Goal: Information Seeking & Learning: Learn about a topic

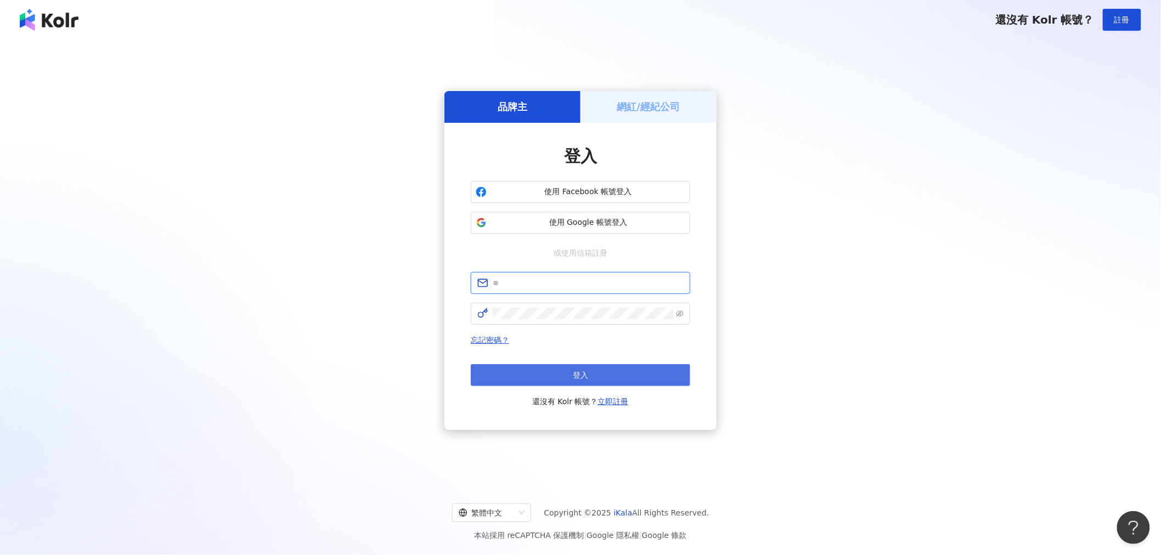
type input "**********"
click at [613, 380] on button "登入" at bounding box center [580, 375] width 219 height 22
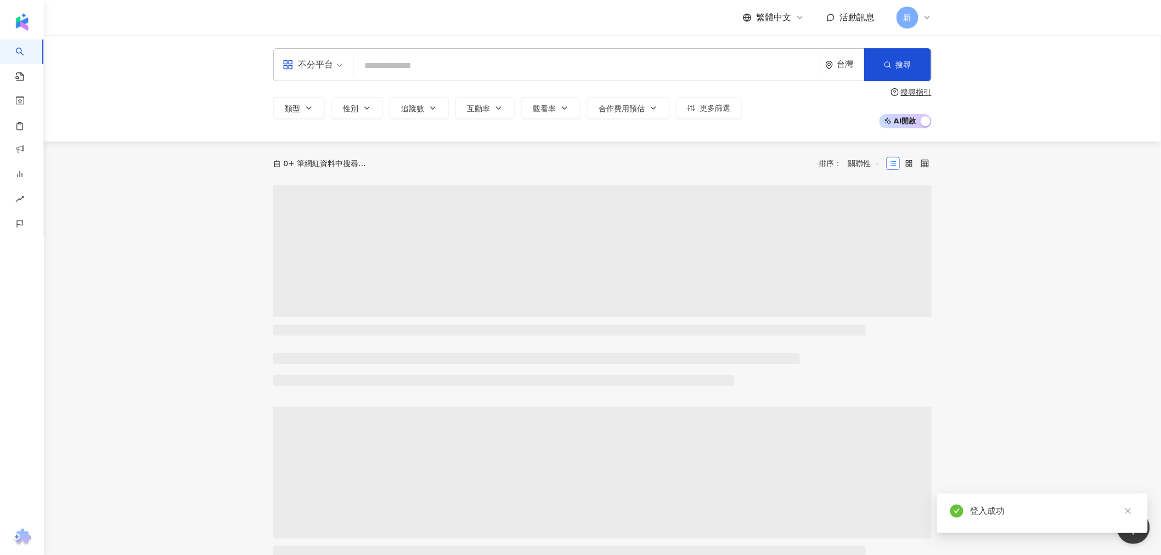
type input "*"
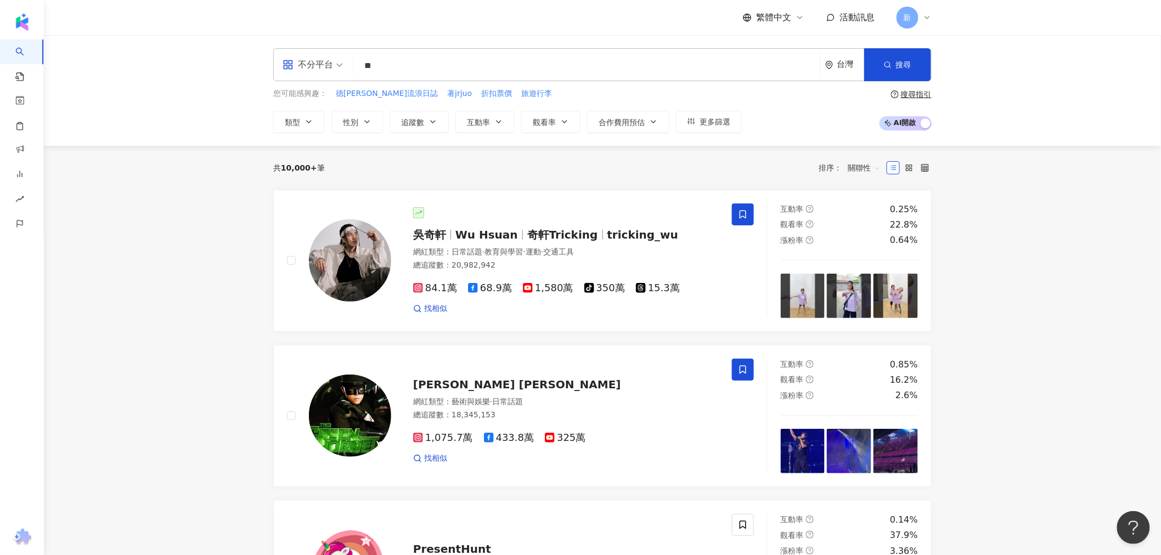
type input "**"
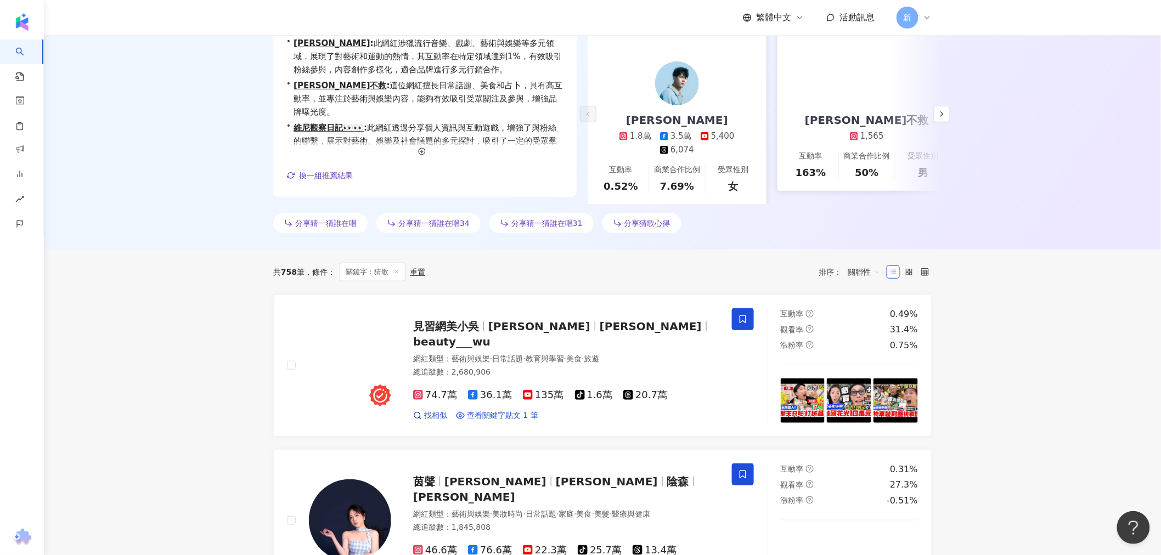
scroll to position [183, 0]
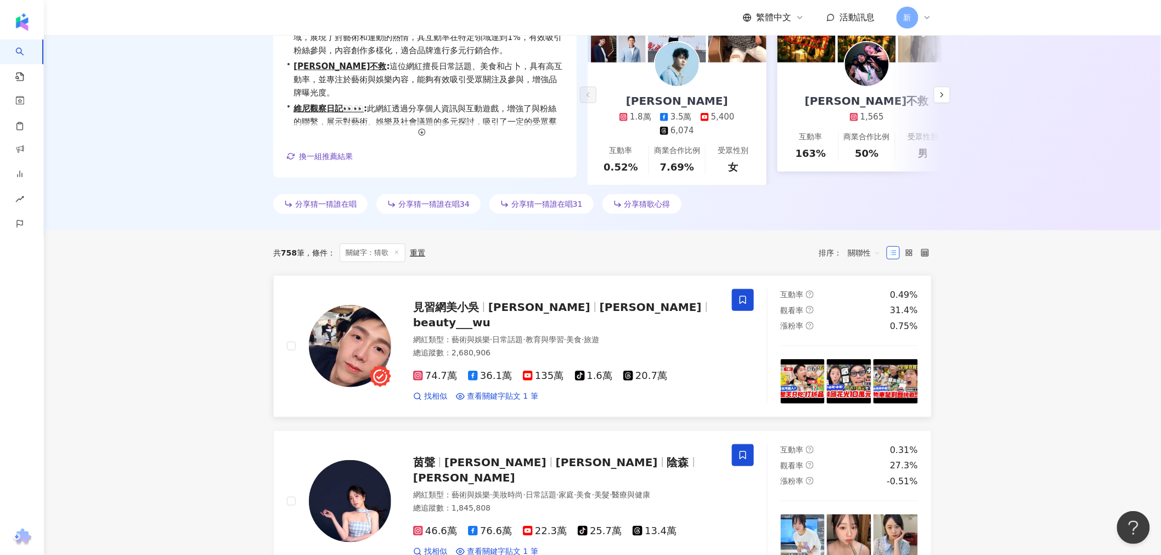
click at [451, 314] on span "見習網美小吳" at bounding box center [446, 307] width 66 height 13
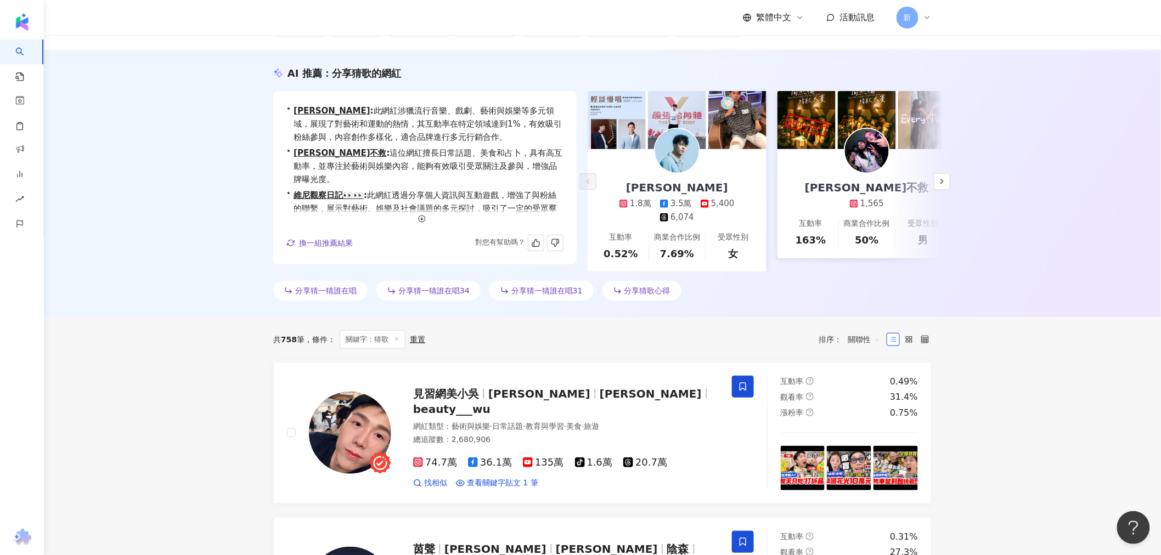
scroll to position [0, 0]
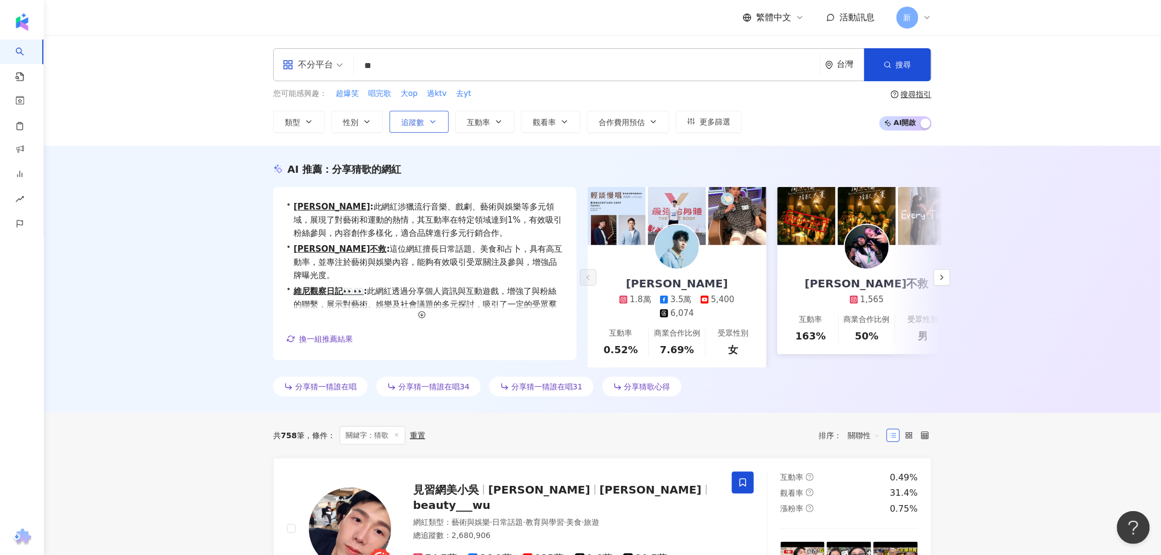
click at [416, 121] on span "追蹤數" at bounding box center [412, 122] width 23 height 9
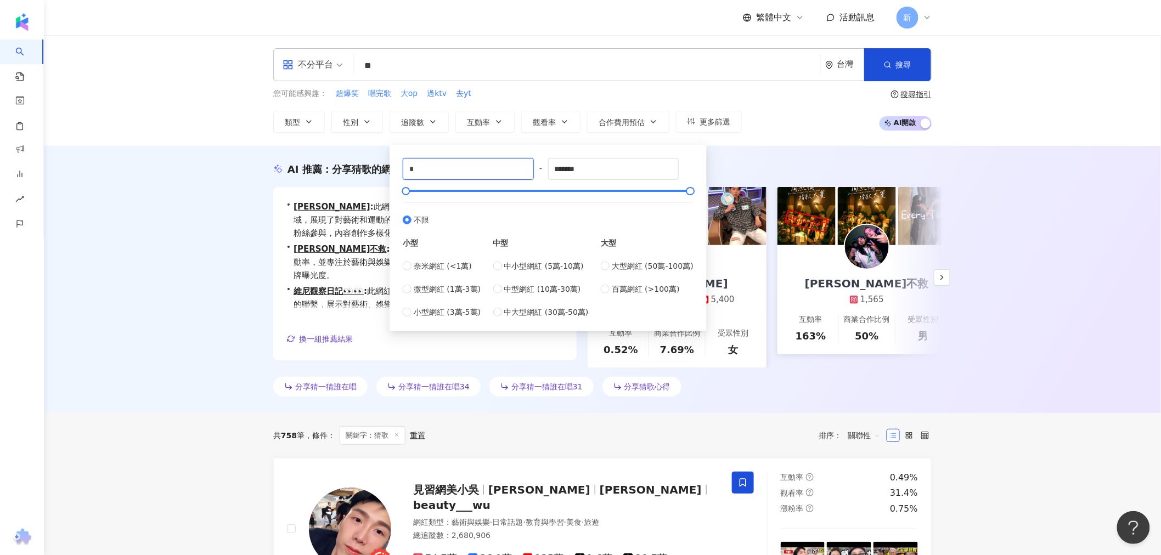
drag, startPoint x: 424, startPoint y: 171, endPoint x: 367, endPoint y: 177, distance: 57.3
type input "*"
type input "******"
click at [266, 203] on div "AI 推薦 ： 分享猜歌的網紅 • 馮秉軒 : 此網紅涉獵流行音樂、戲劇、藝術與娛樂等多元領域，展現了對藝術和運動的熱情，其互動率在特定領域達到1%，有效吸引…" at bounding box center [602, 281] width 702 height 239
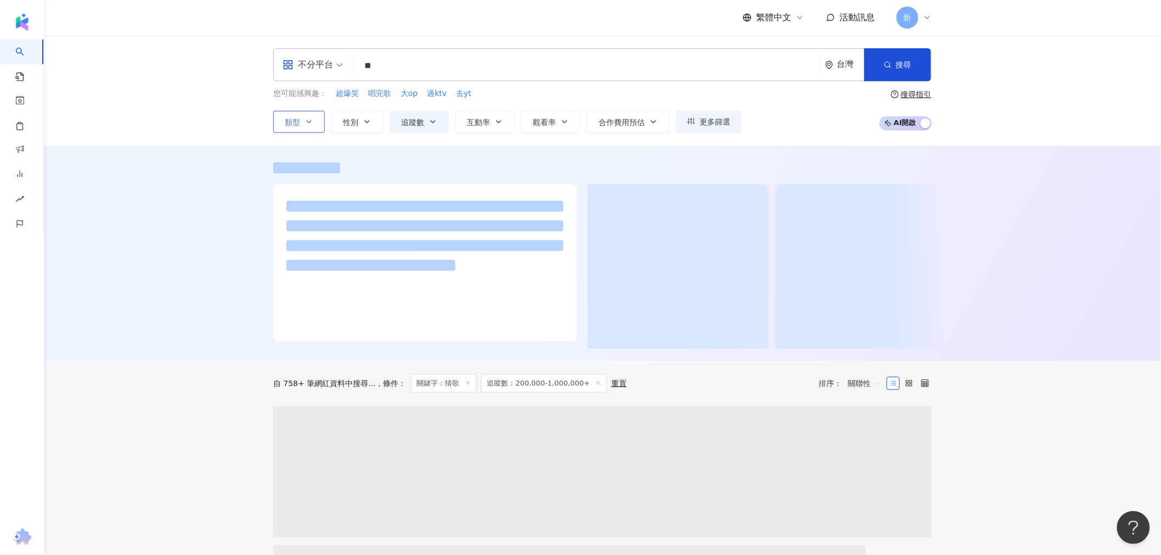
click at [316, 122] on button "類型" at bounding box center [299, 122] width 52 height 22
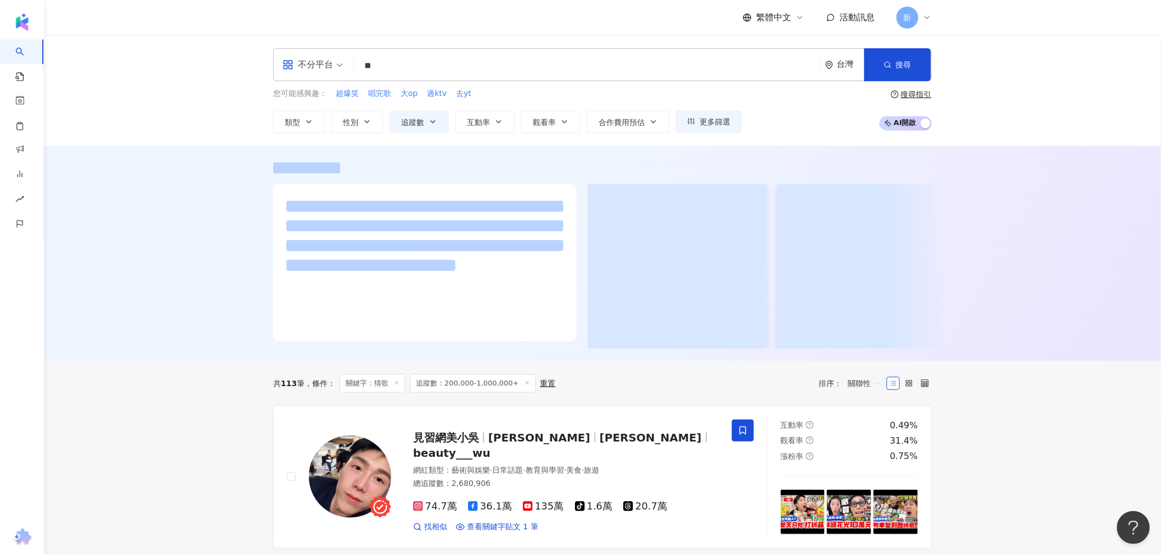
click at [220, 196] on div at bounding box center [602, 253] width 1117 height 215
click at [478, 123] on span "互動率" at bounding box center [478, 122] width 23 height 9
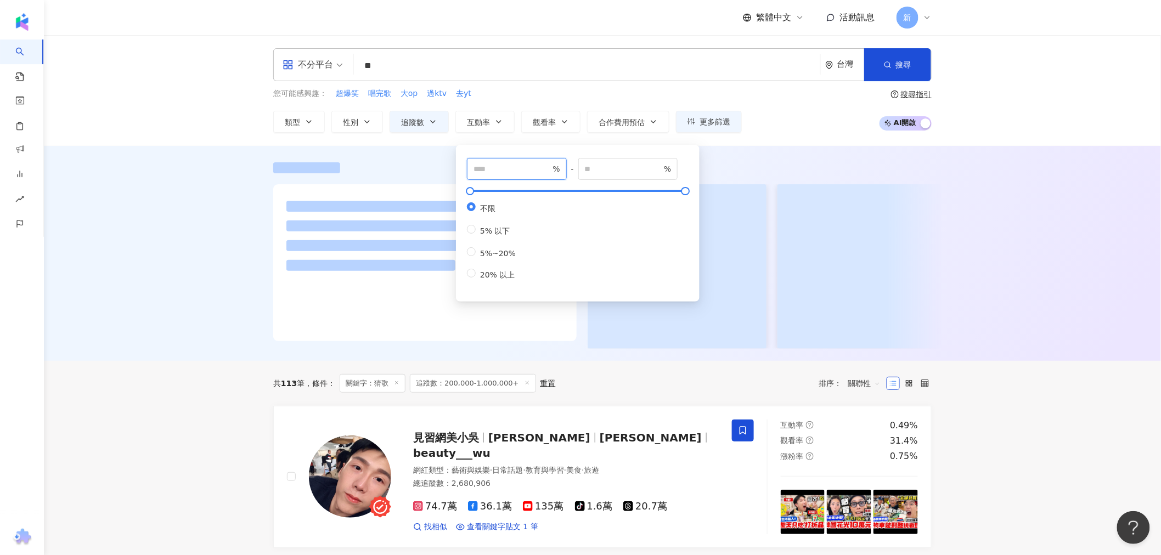
click at [507, 169] on input "number" at bounding box center [512, 169] width 77 height 12
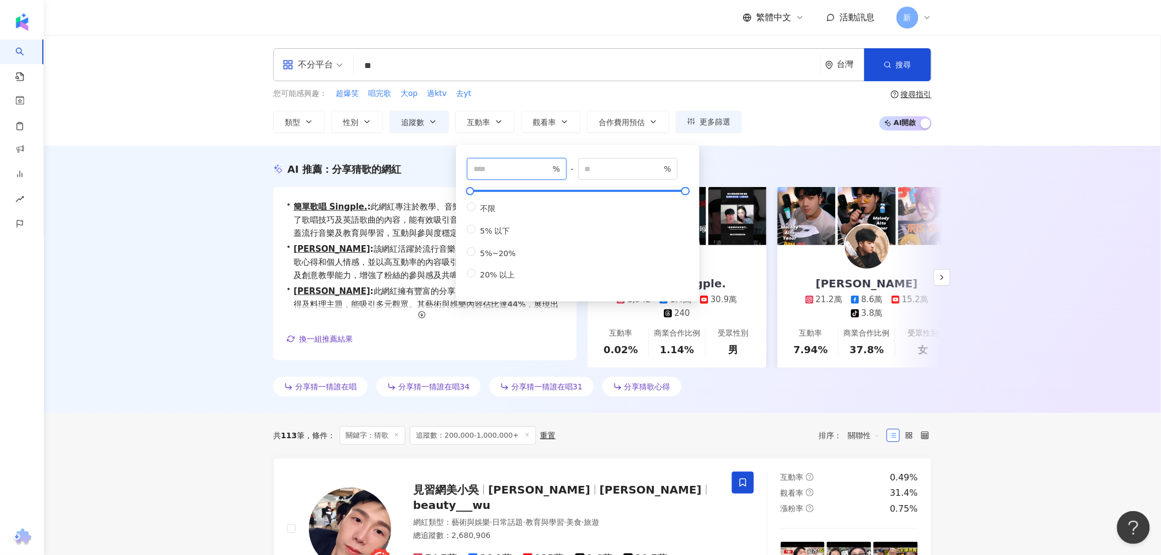
type input "**"
click at [1033, 191] on div "AI 推薦 ： 分享猜歌的網紅 • 簡單歌唱 Singple. : 此網紅專注於教學、音樂表達與分享個人資訊，涵蓋了歌唱技巧及英語歌曲的內容，能有效吸引音樂愛…" at bounding box center [602, 279] width 1117 height 267
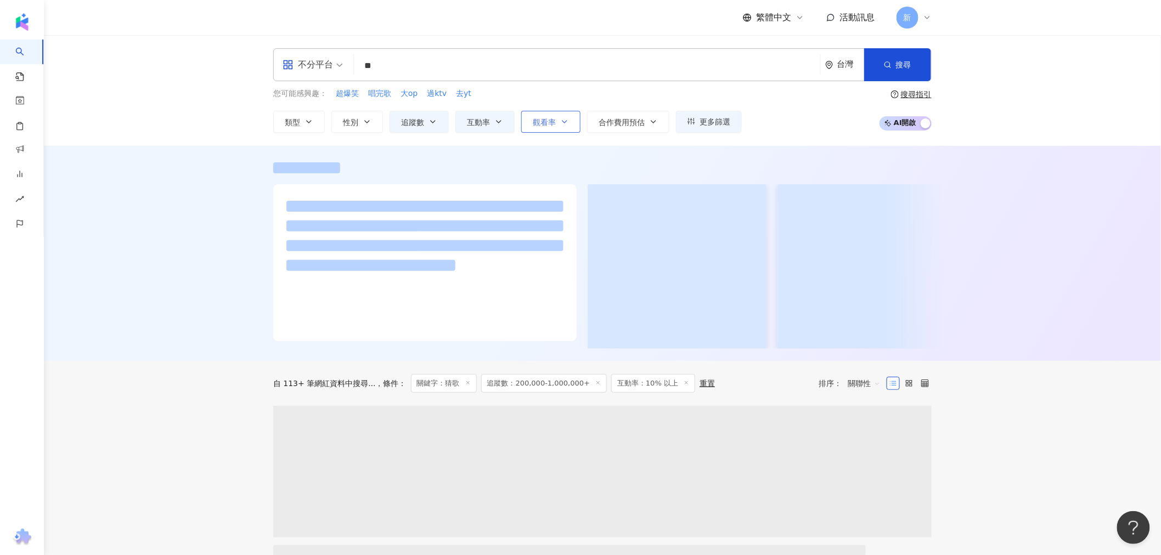
click at [547, 128] on button "觀看率" at bounding box center [550, 122] width 59 height 22
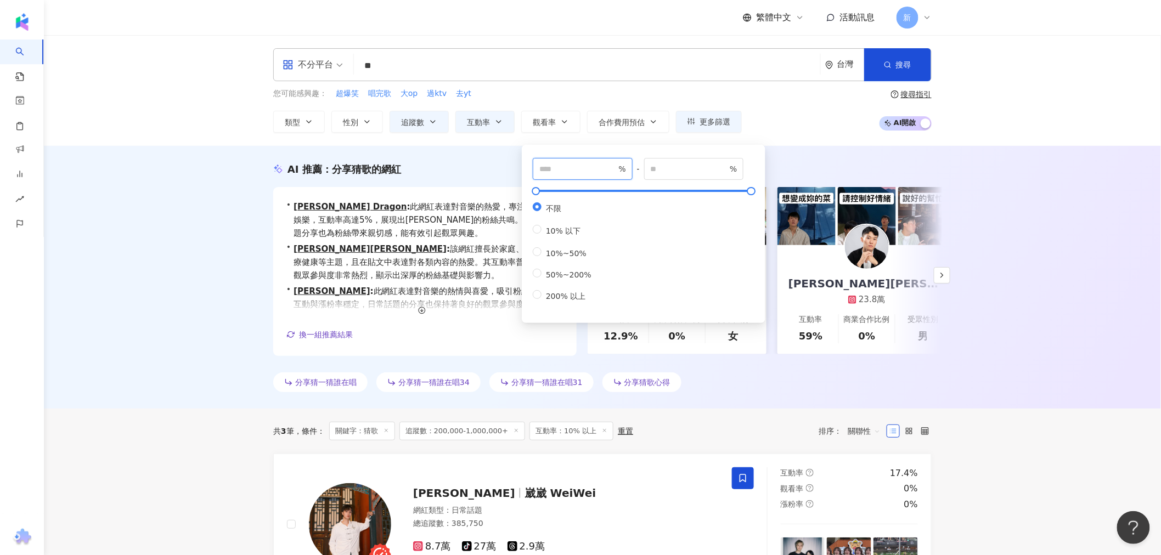
click at [585, 166] on input "number" at bounding box center [577, 169] width 77 height 12
click at [247, 227] on div "AI 推薦 ： 分享猜歌的網紅 • 雷翔 Dragon : 此網紅表達對音樂的熱愛，專注於藝術與娛樂，互動率高達5%，展現出強烈的粉絲共鳴。其日常話題分享也為…" at bounding box center [602, 277] width 1117 height 263
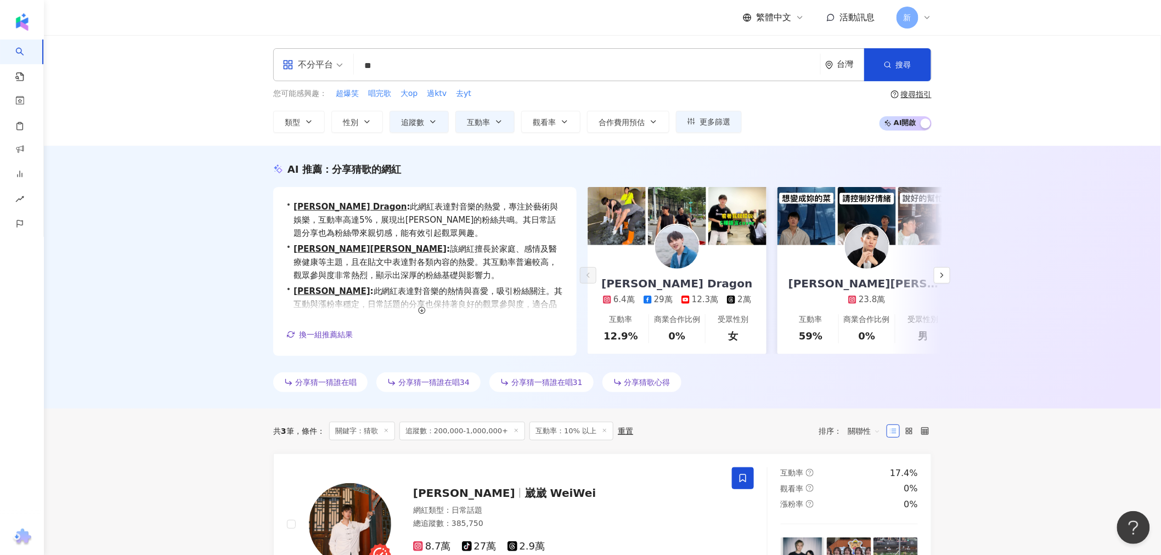
click at [454, 121] on div "類型 性別 追蹤數 互動率 觀看率 合作費用預估 更多篩選 ****** - ******* 不限 小型 奈米網紅 (<1萬) 微型網紅 (1萬-3萬) 小型…" at bounding box center [507, 122] width 469 height 22
click at [545, 119] on span "觀看率" at bounding box center [544, 122] width 23 height 9
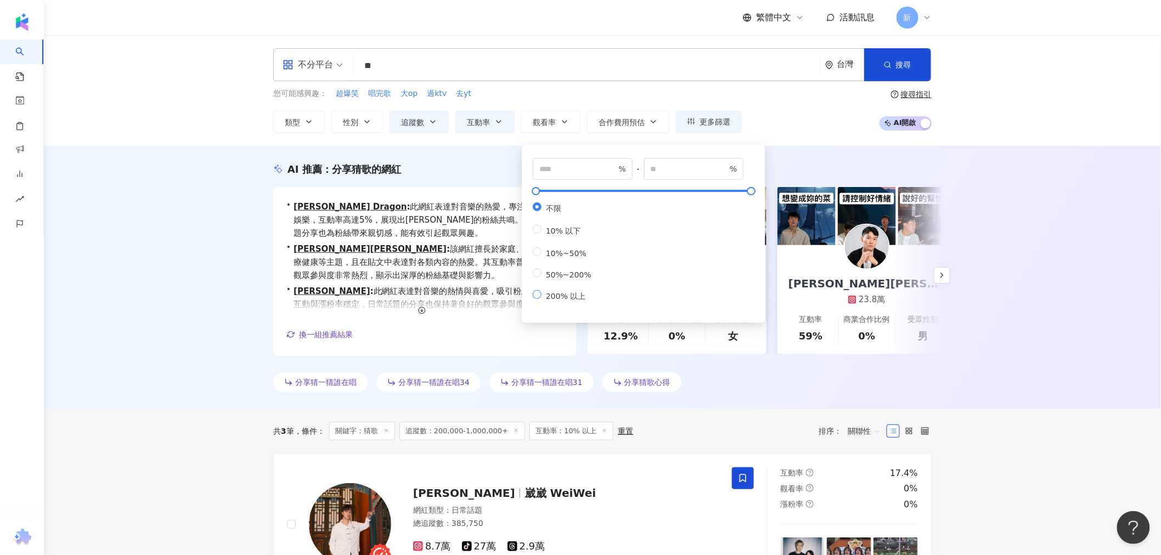
type input "***"
click at [172, 252] on div "AI 推薦 ： 分享猜歌的網紅 • 雷翔 Dragon : 此網紅表達對音樂的熱愛，專注於藝術與娛樂，互動率高達5%，展現出強烈的粉絲共鳴。其日常話題分享也為…" at bounding box center [602, 277] width 1117 height 263
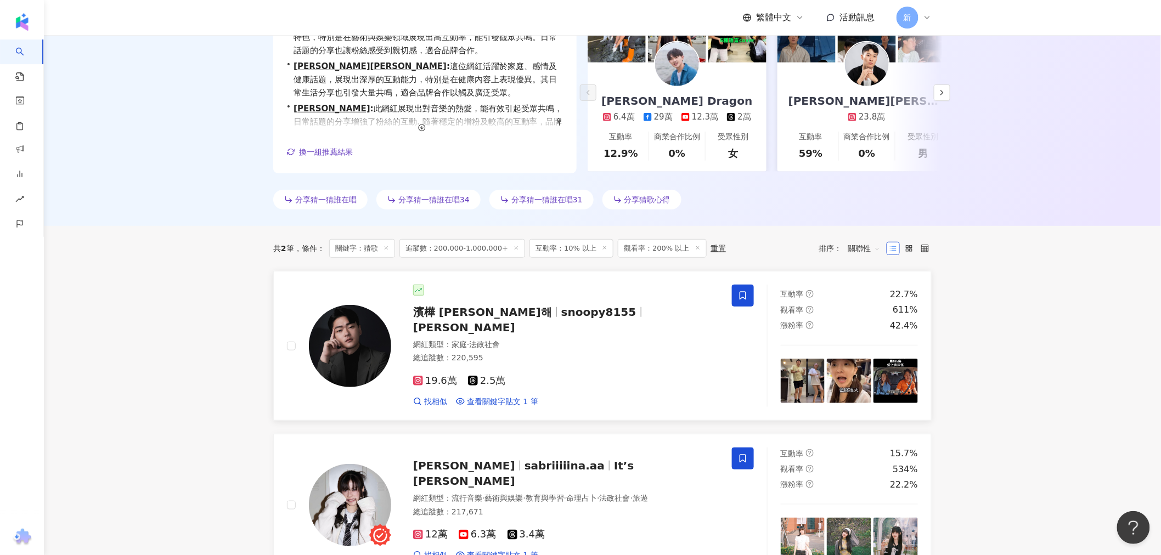
scroll to position [185, 0]
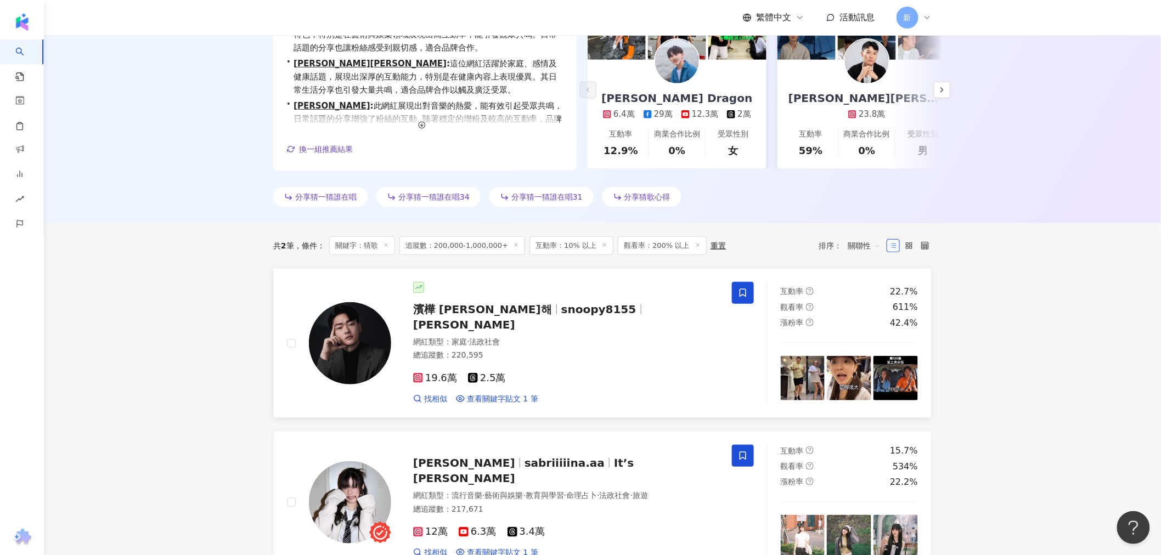
click at [369, 324] on img at bounding box center [350, 343] width 82 height 82
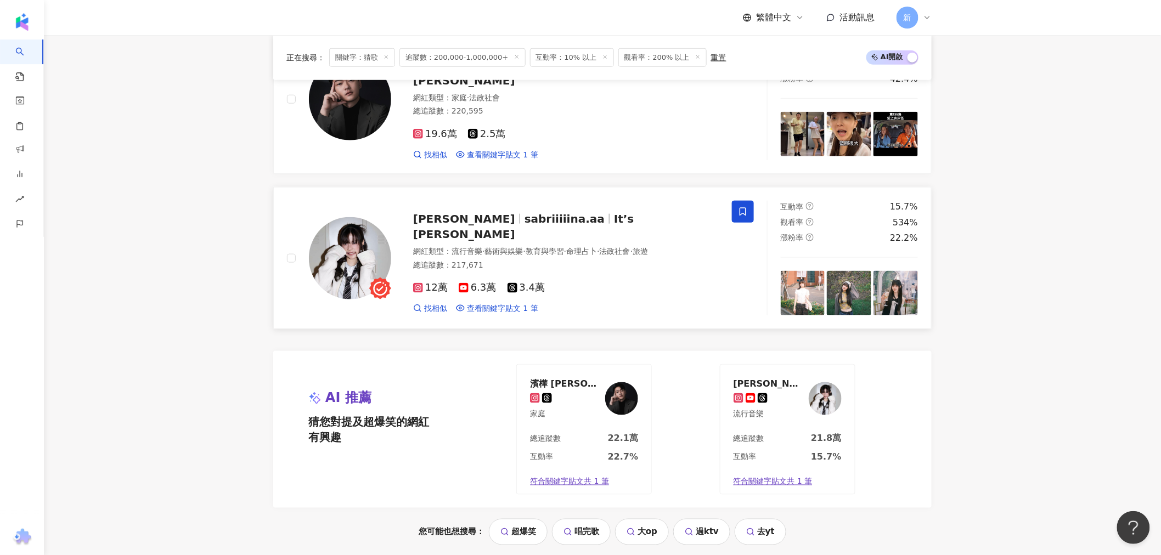
click at [365, 234] on img at bounding box center [350, 258] width 82 height 82
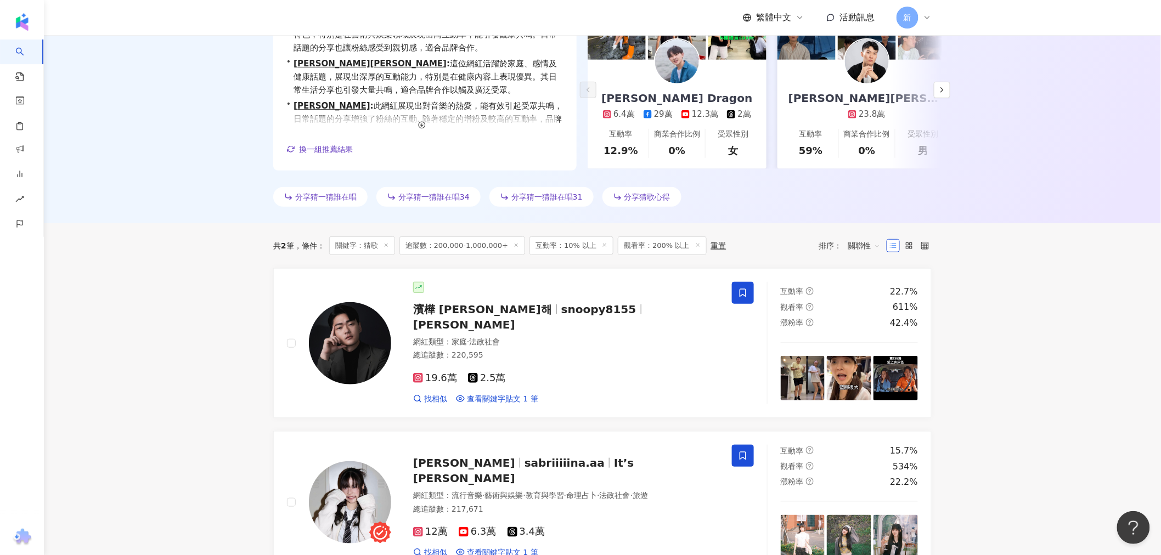
scroll to position [0, 0]
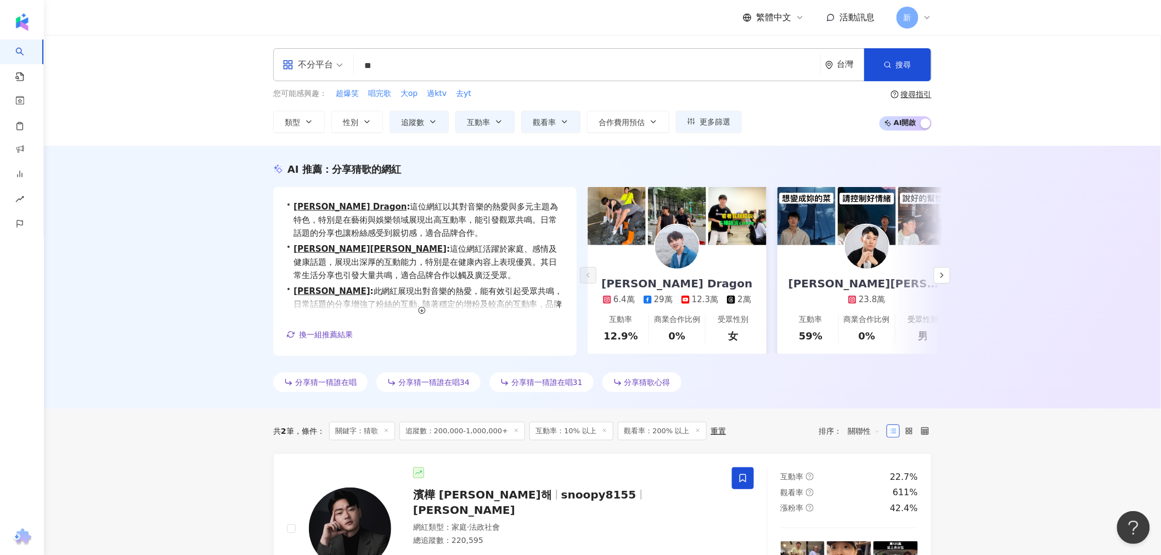
click at [416, 67] on input "**" at bounding box center [587, 65] width 458 height 21
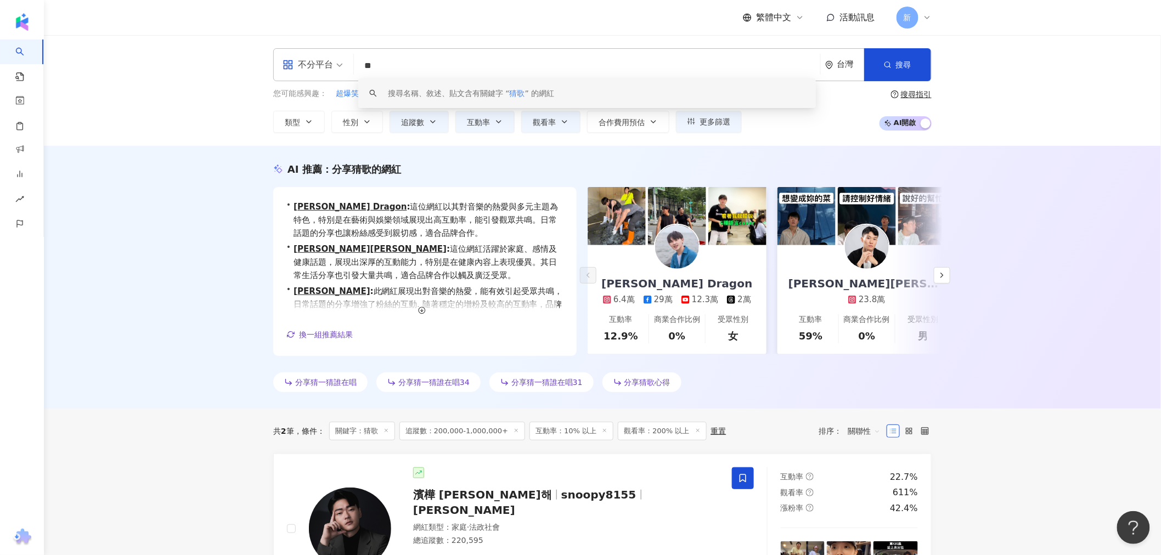
type input "*"
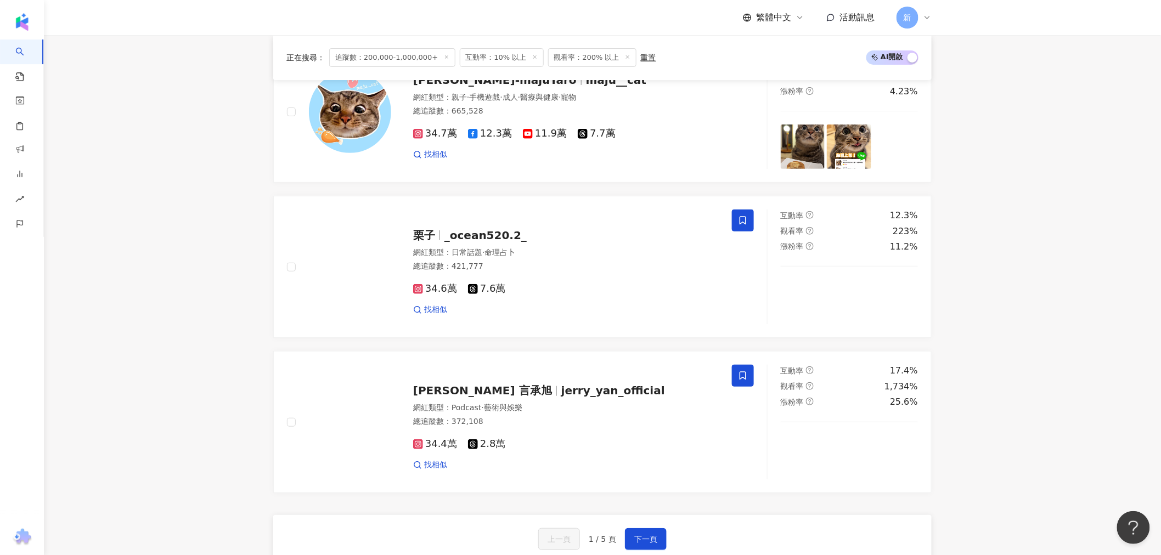
scroll to position [1829, 0]
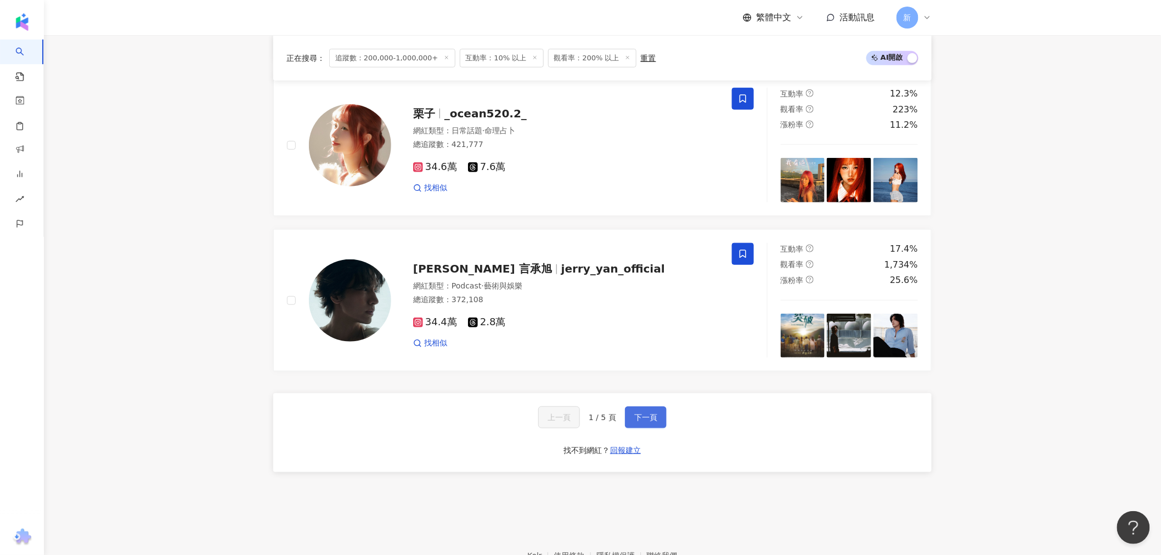
click at [643, 421] on button "下一頁" at bounding box center [646, 418] width 42 height 22
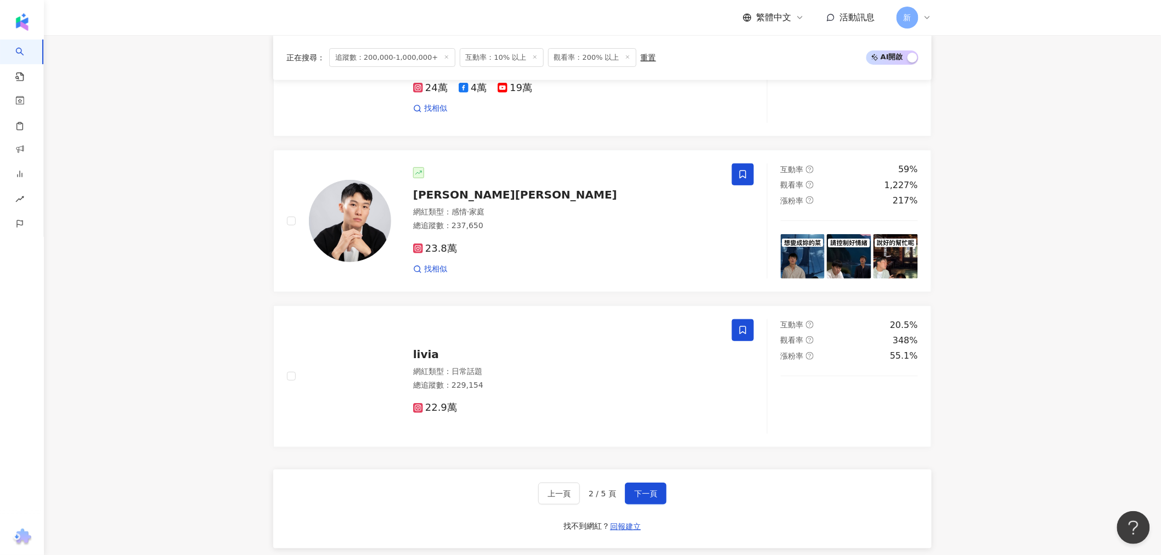
scroll to position [1890, 0]
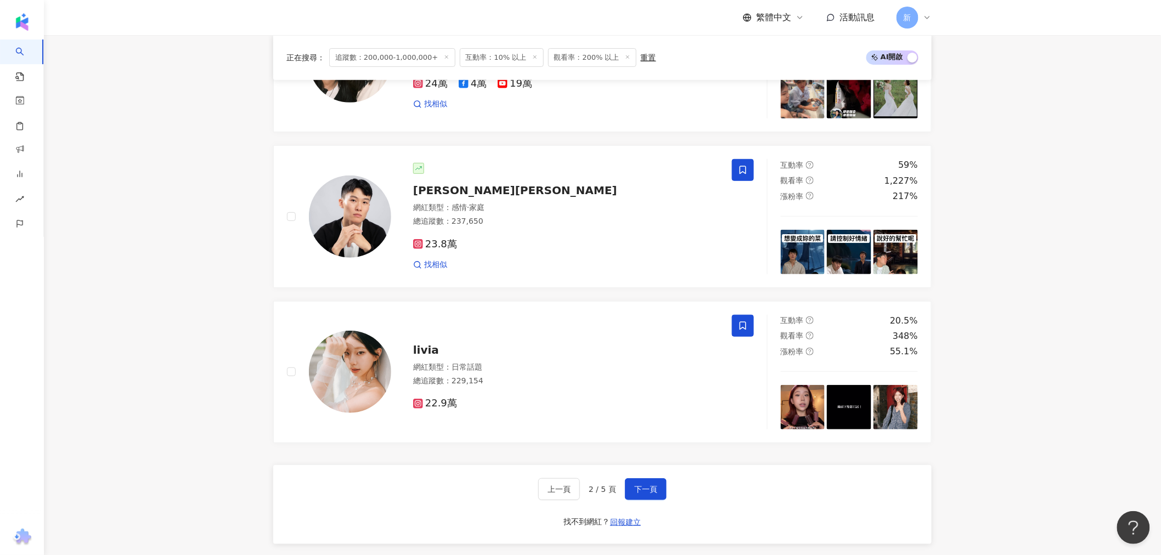
click at [657, 500] on button "下一頁" at bounding box center [646, 489] width 42 height 22
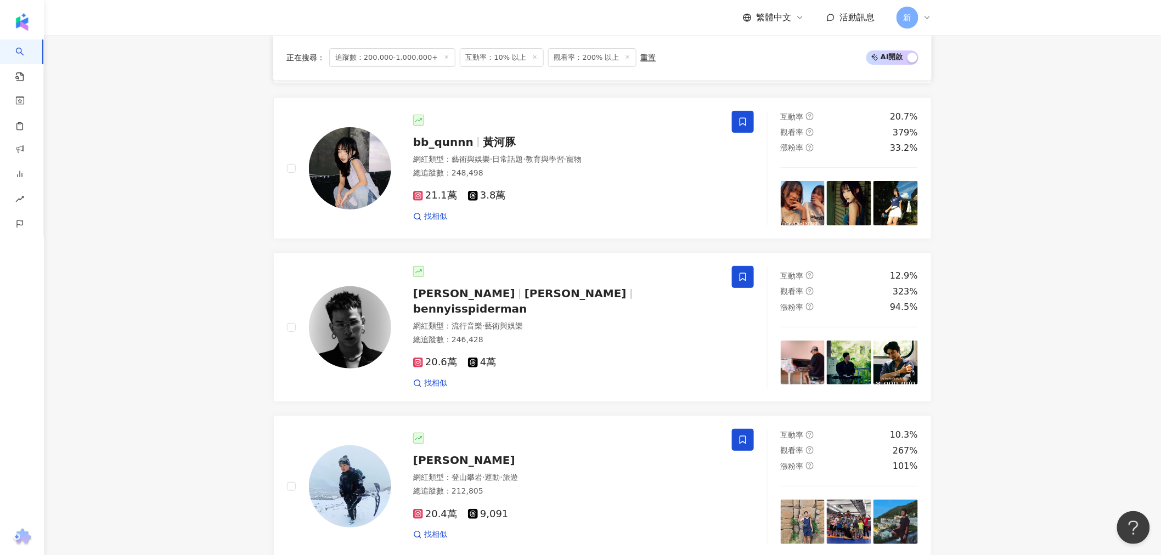
scroll to position [1768, 0]
click at [348, 193] on img at bounding box center [350, 168] width 82 height 82
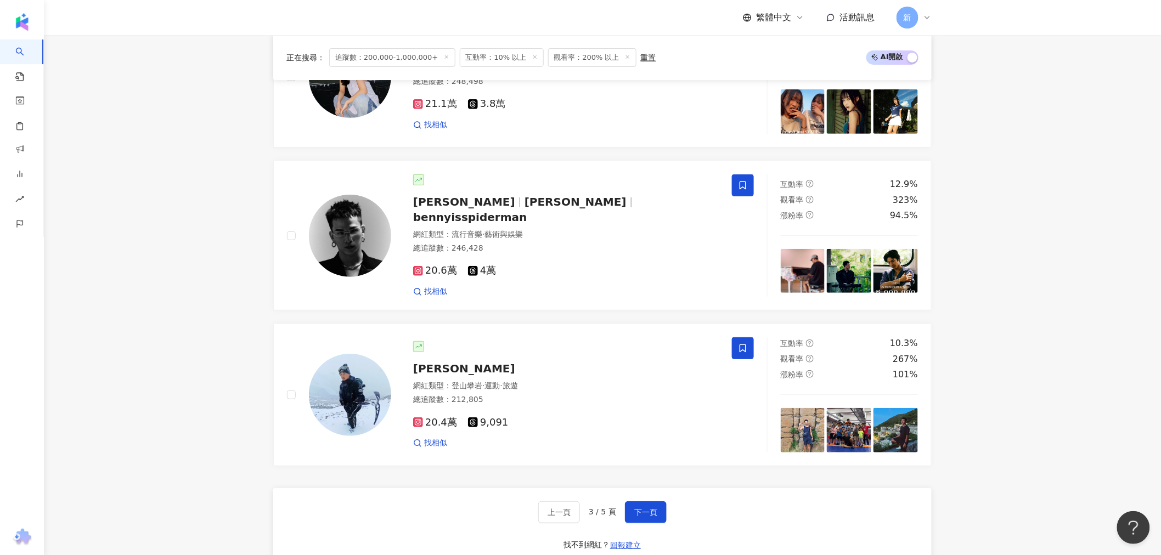
scroll to position [2012, 0]
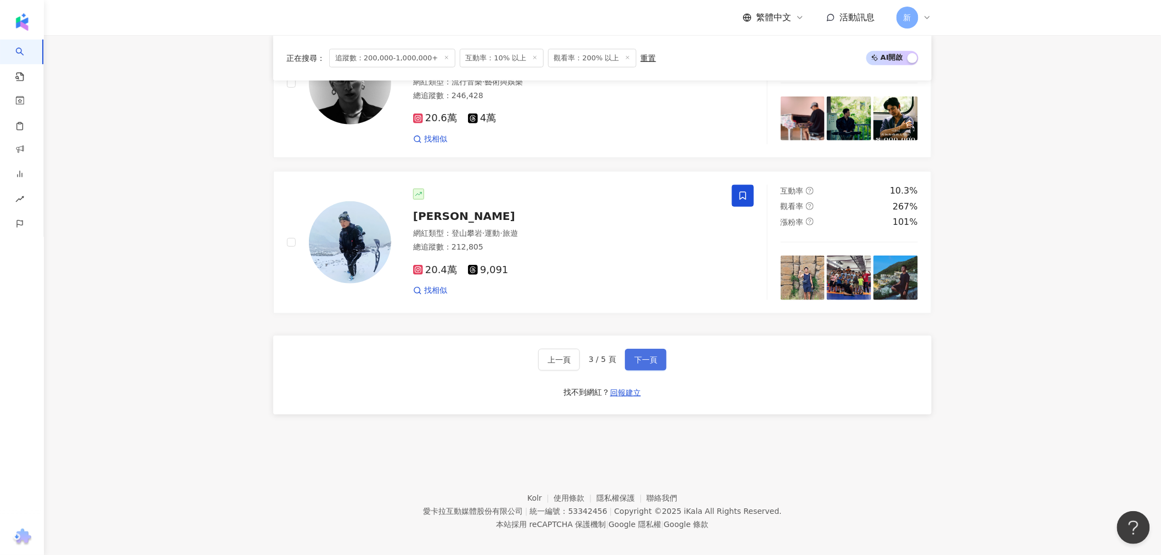
click at [637, 356] on span "下一頁" at bounding box center [645, 360] width 23 height 9
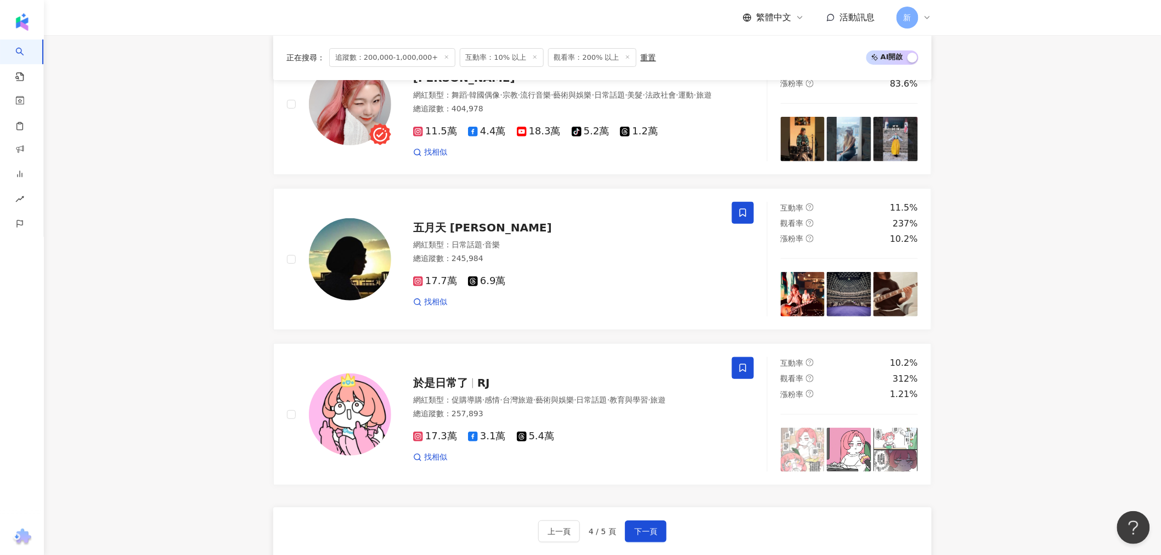
scroll to position [1588, 0]
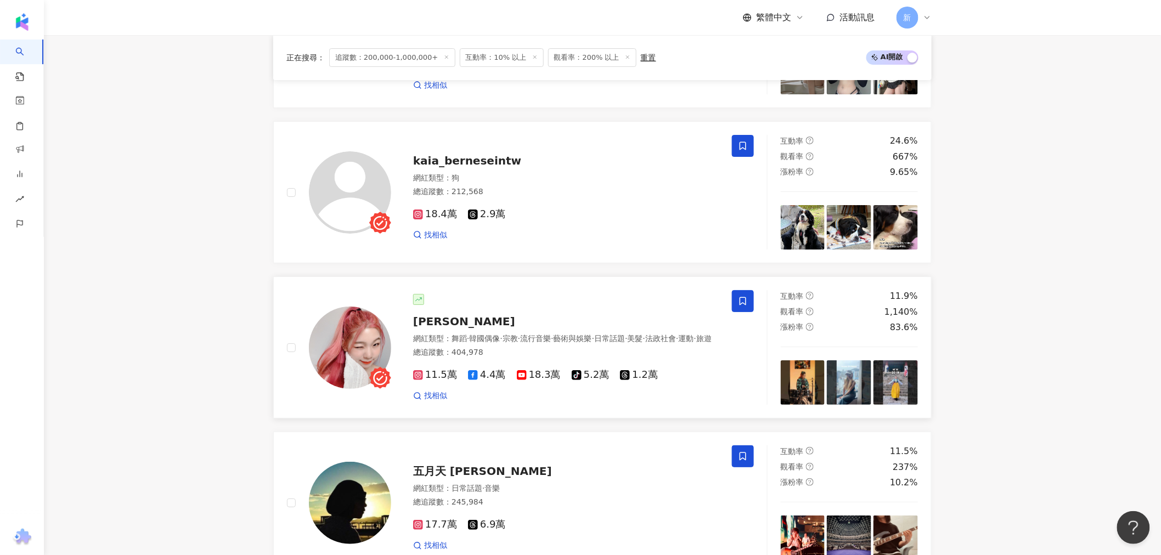
click at [355, 341] on img at bounding box center [350, 348] width 82 height 82
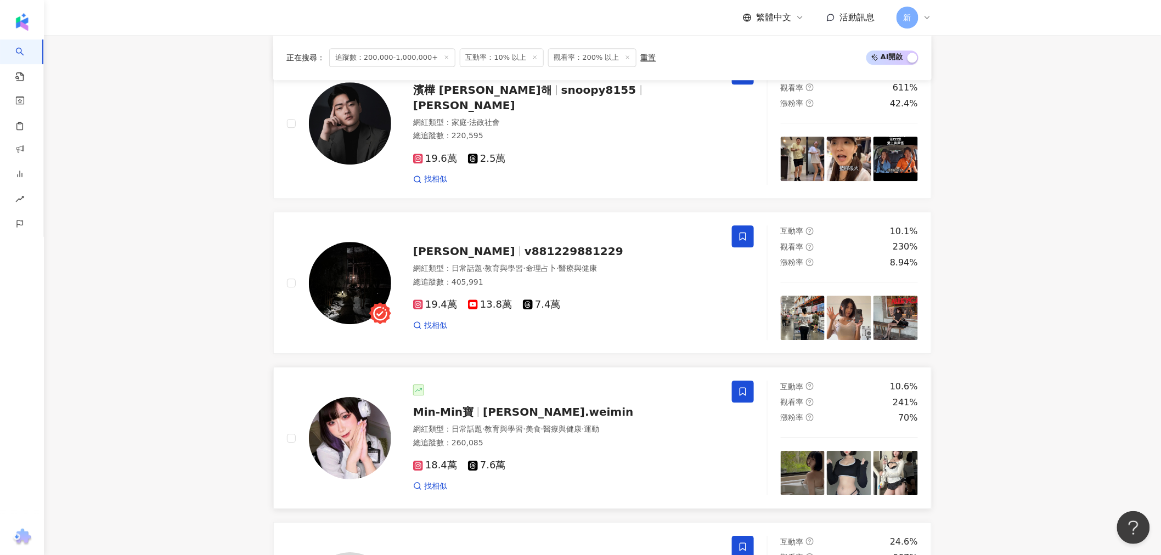
scroll to position [1100, 0]
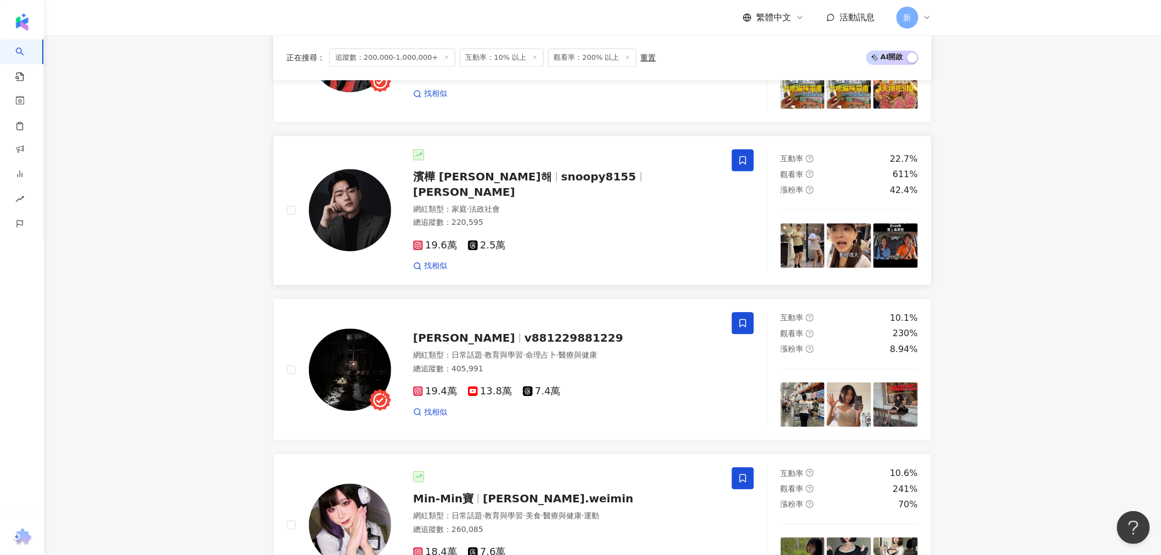
click at [364, 226] on img at bounding box center [350, 210] width 82 height 82
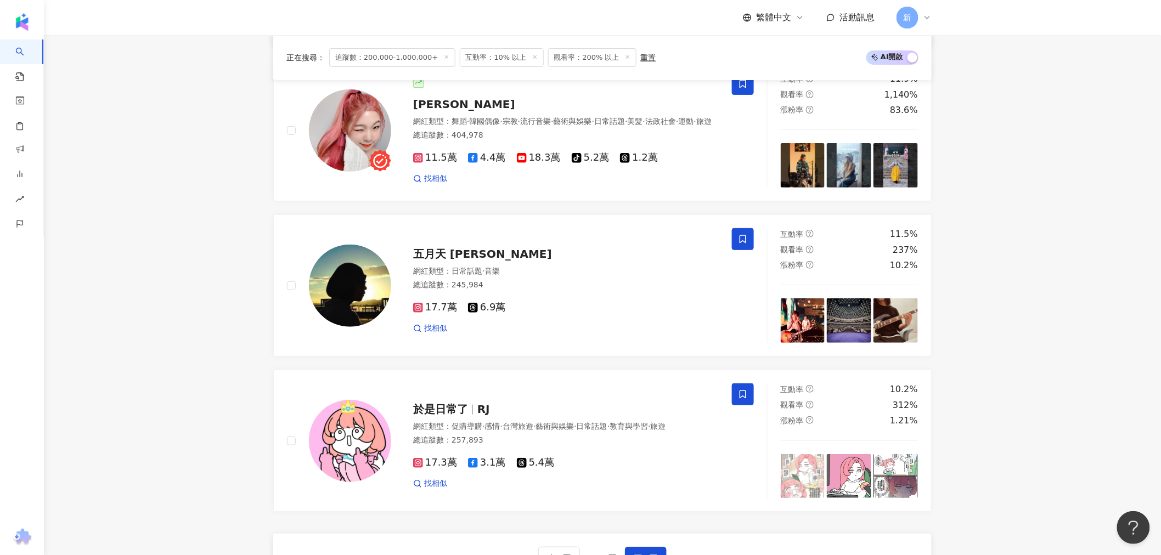
scroll to position [1893, 0]
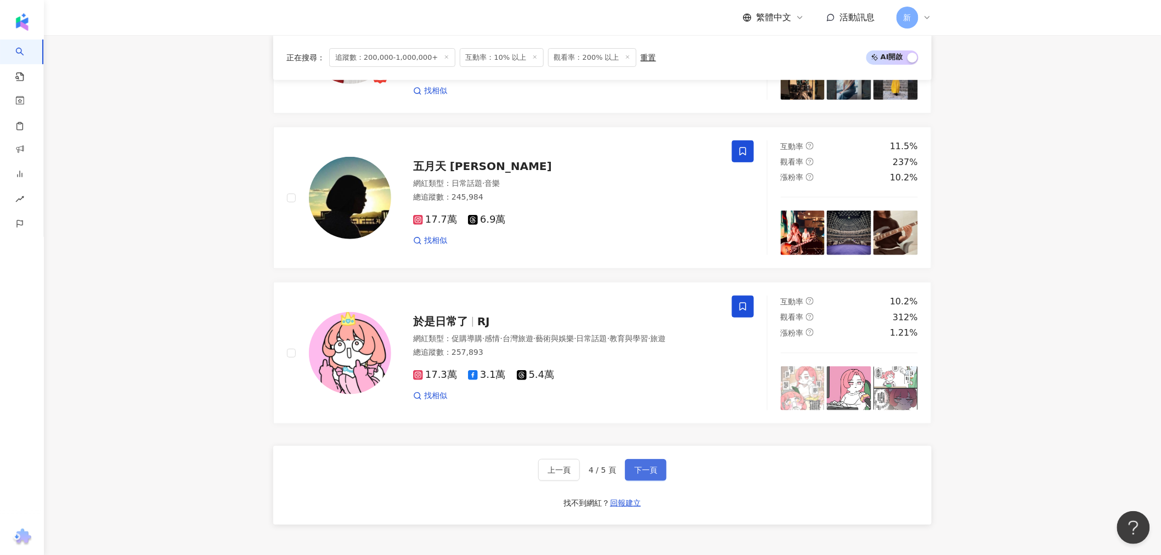
click at [643, 475] on span "下一頁" at bounding box center [645, 470] width 23 height 9
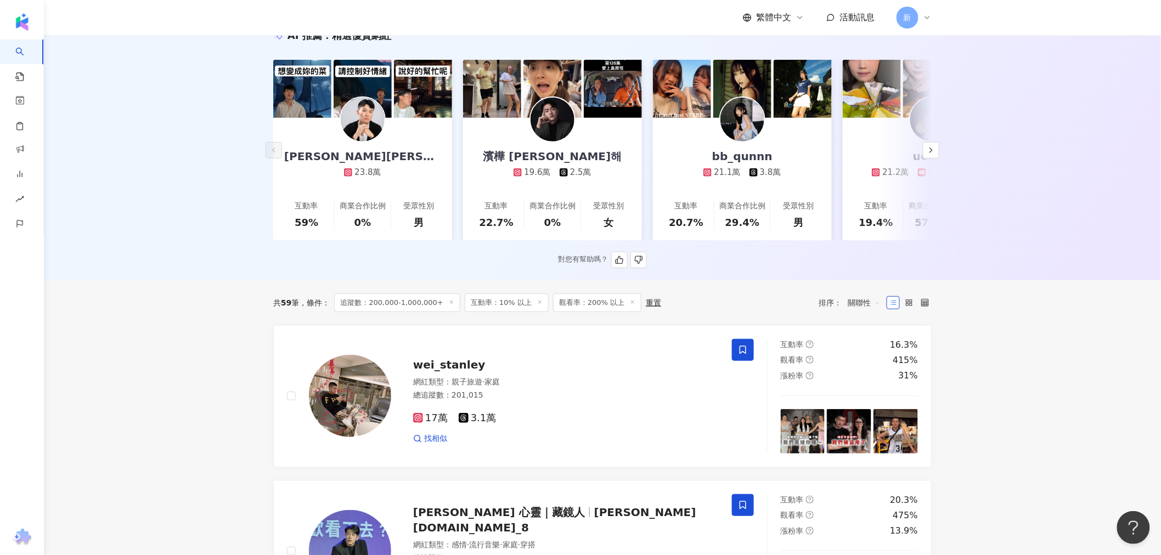
scroll to position [0, 0]
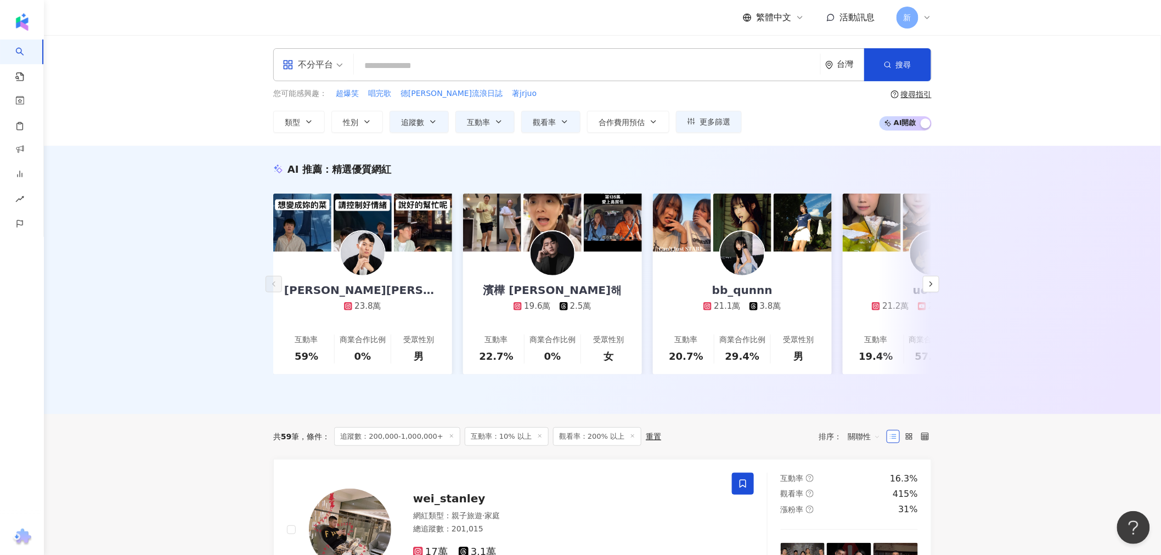
click at [537, 439] on icon at bounding box center [539, 435] width 5 height 5
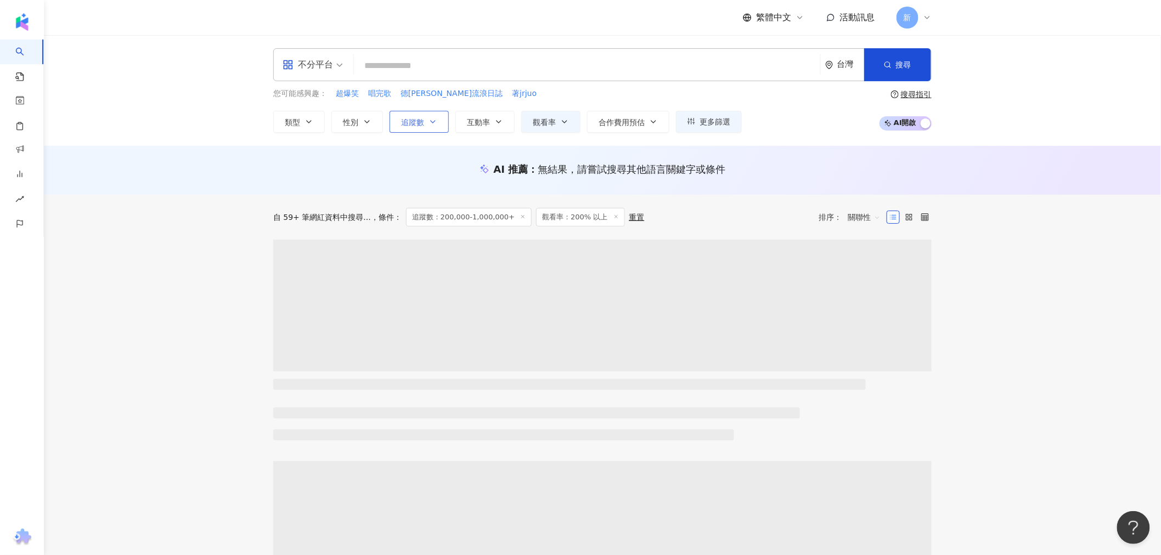
click at [423, 123] on span "追蹤數" at bounding box center [412, 122] width 23 height 9
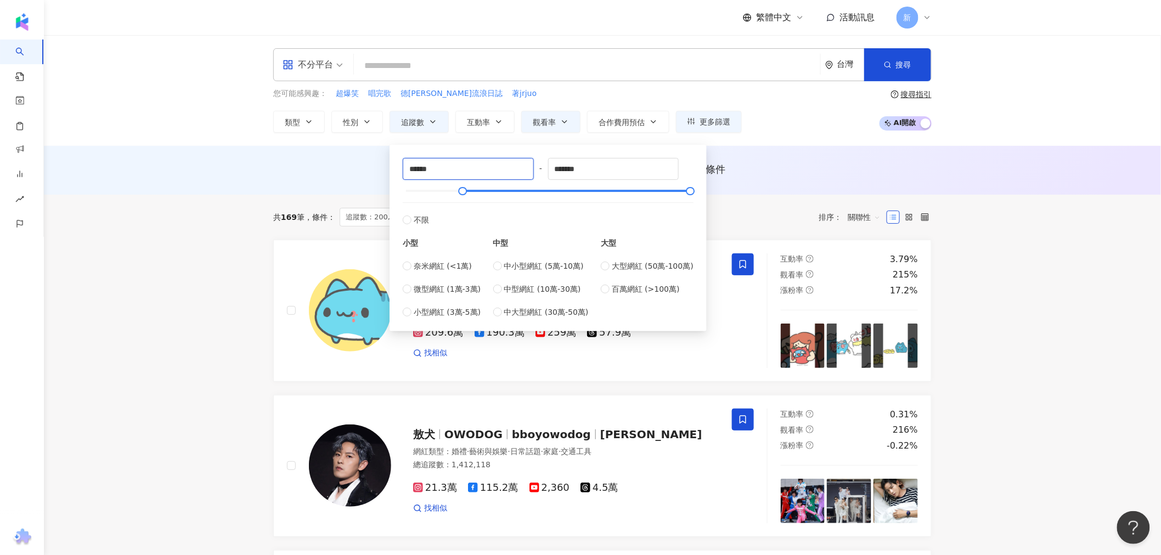
drag, startPoint x: 450, startPoint y: 171, endPoint x: 189, endPoint y: 176, distance: 261.2
type input "*"
type input "******"
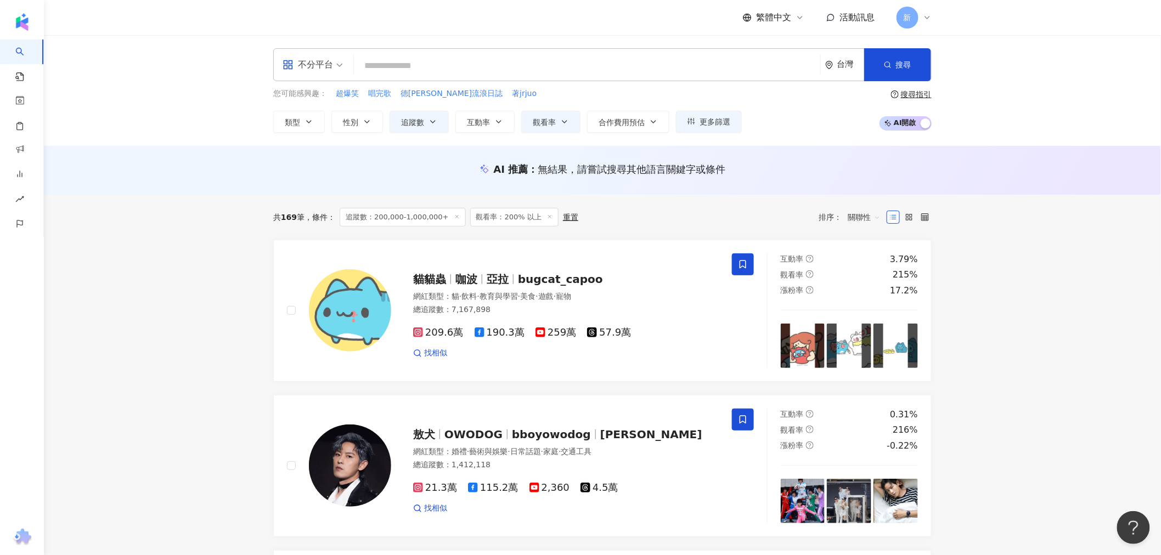
click at [201, 188] on div "AI 推薦 ： 無結果，請嘗試搜尋其他語言關鍵字或條件" at bounding box center [602, 170] width 1117 height 49
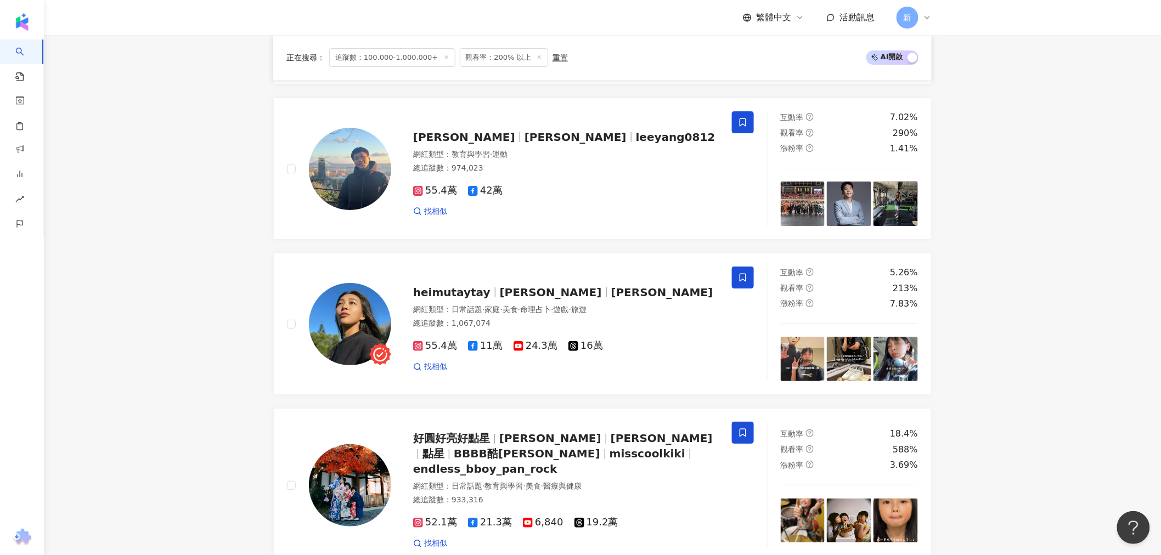
scroll to position [1779, 0]
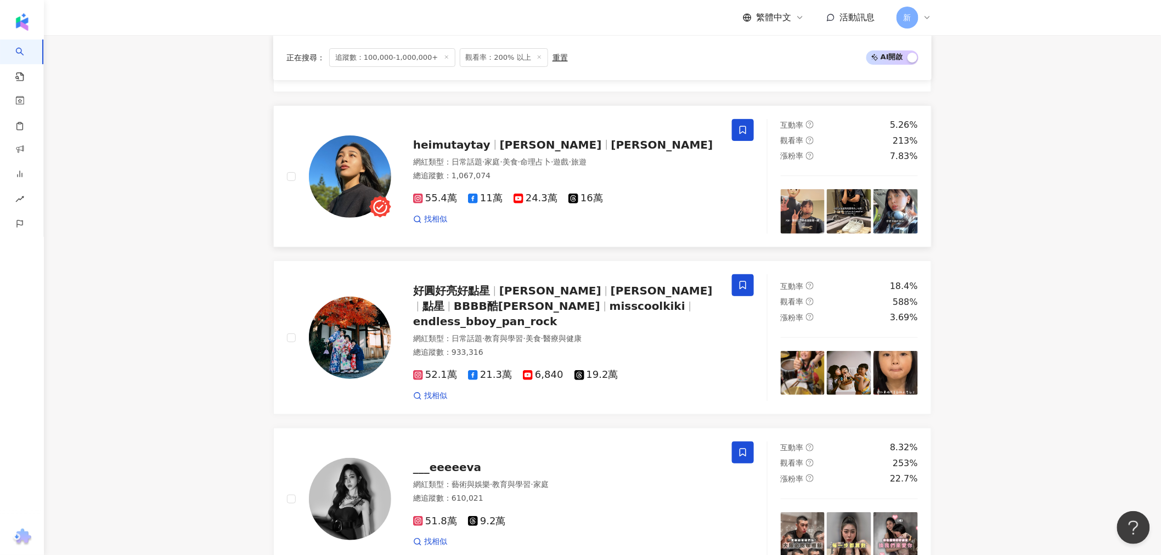
click at [369, 153] on img at bounding box center [350, 177] width 82 height 82
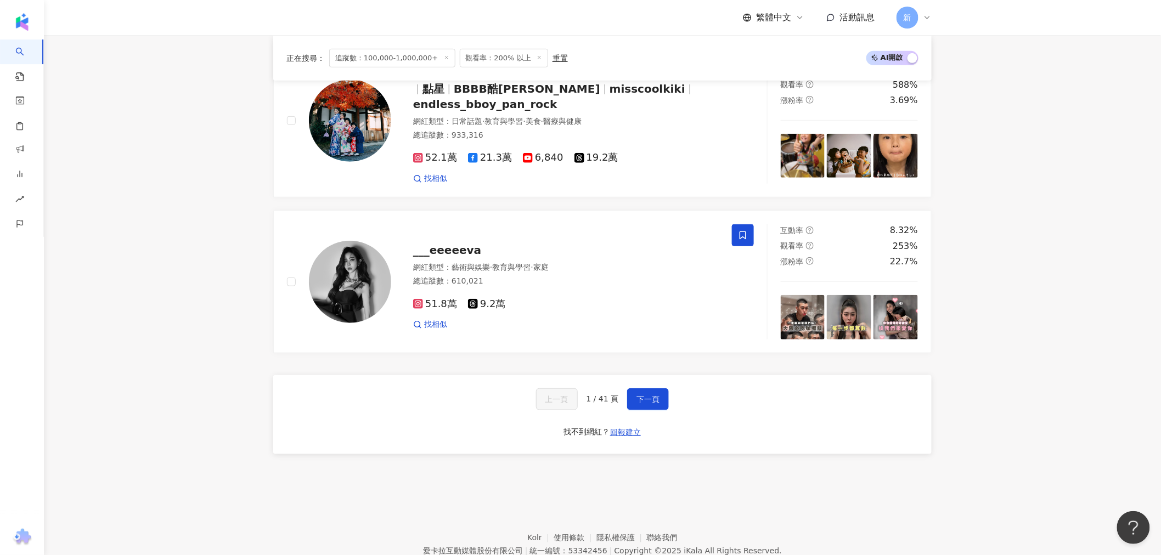
scroll to position [1998, 0]
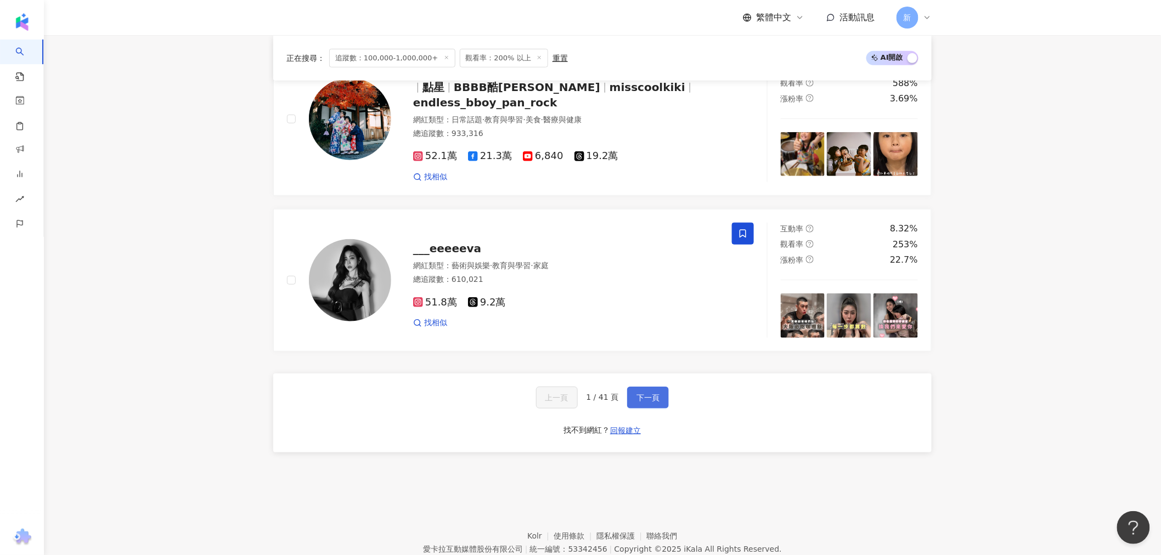
click at [646, 393] on span "下一頁" at bounding box center [647, 397] width 23 height 9
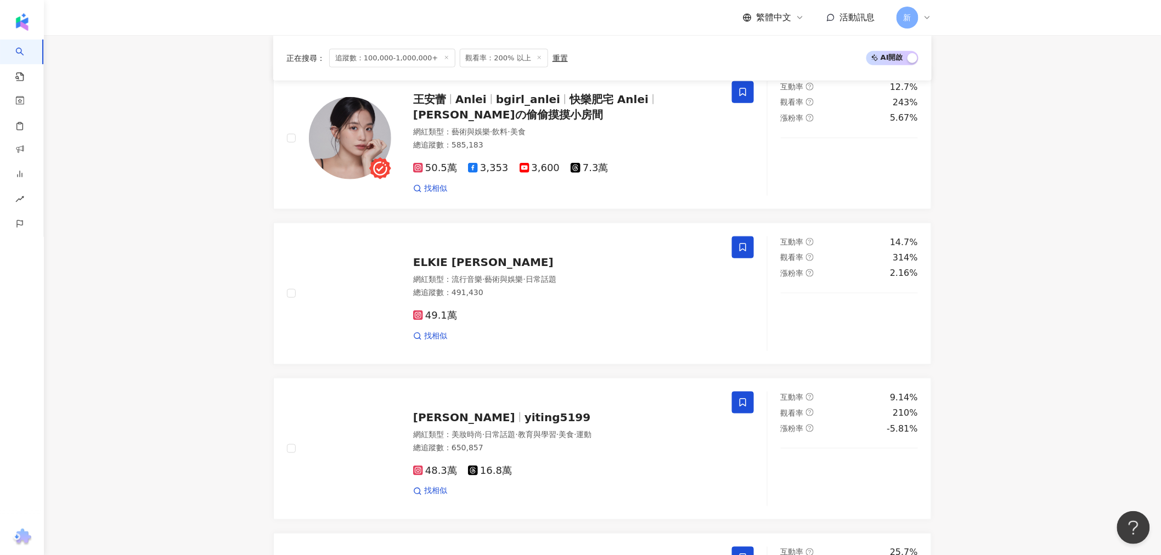
scroll to position [399, 0]
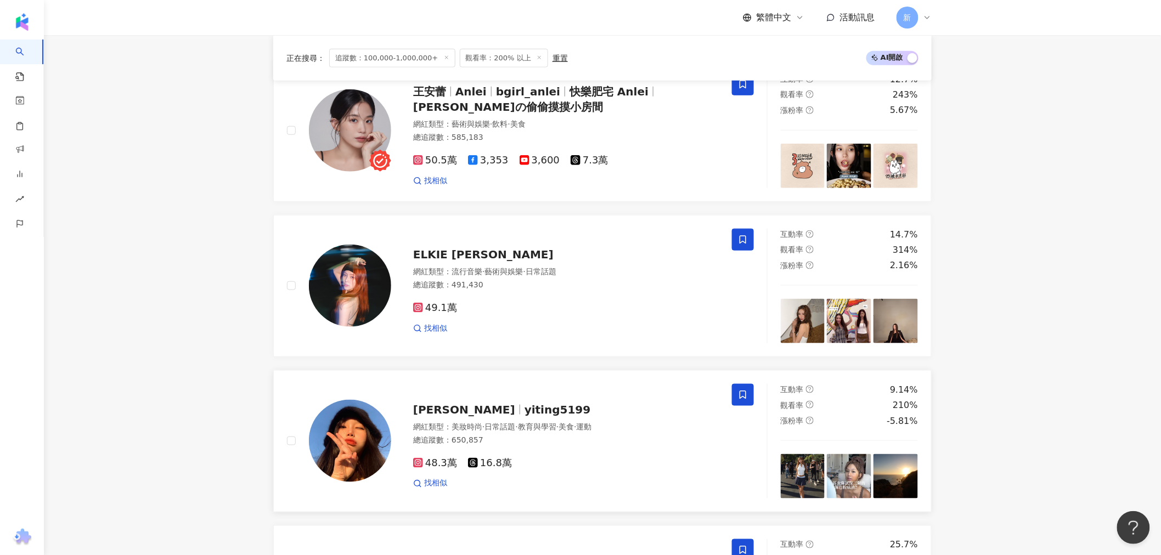
click at [353, 442] on img at bounding box center [350, 441] width 82 height 82
click at [340, 288] on img at bounding box center [350, 286] width 82 height 82
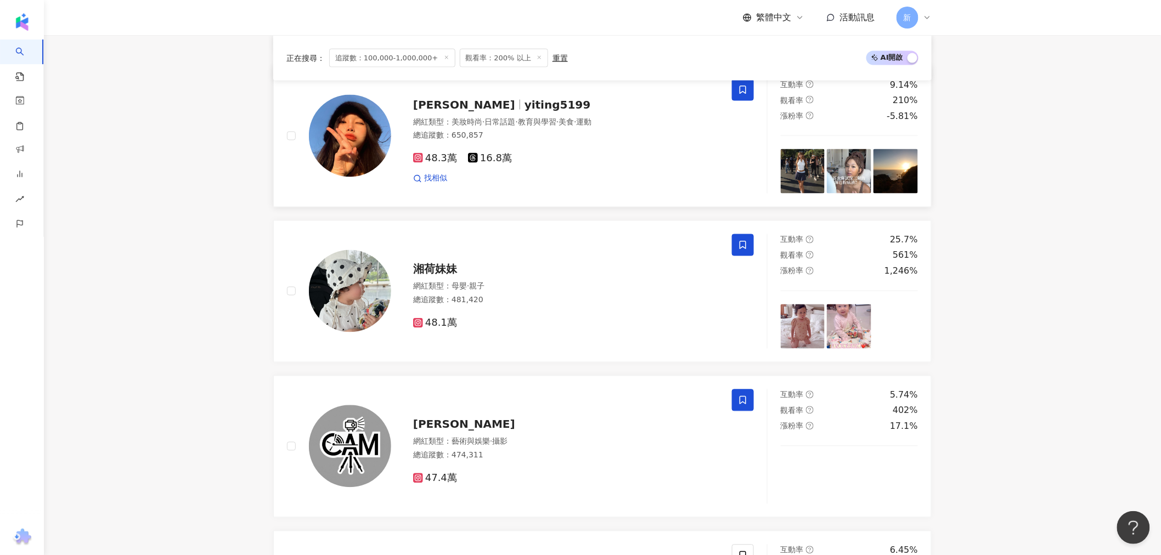
scroll to position [948, 0]
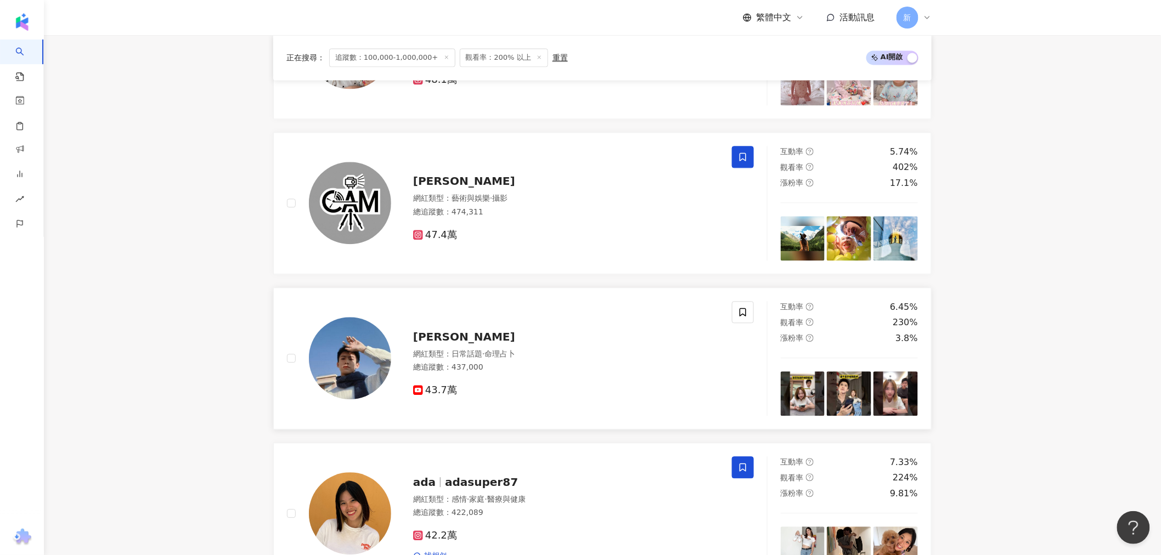
click at [364, 348] on img at bounding box center [350, 358] width 82 height 82
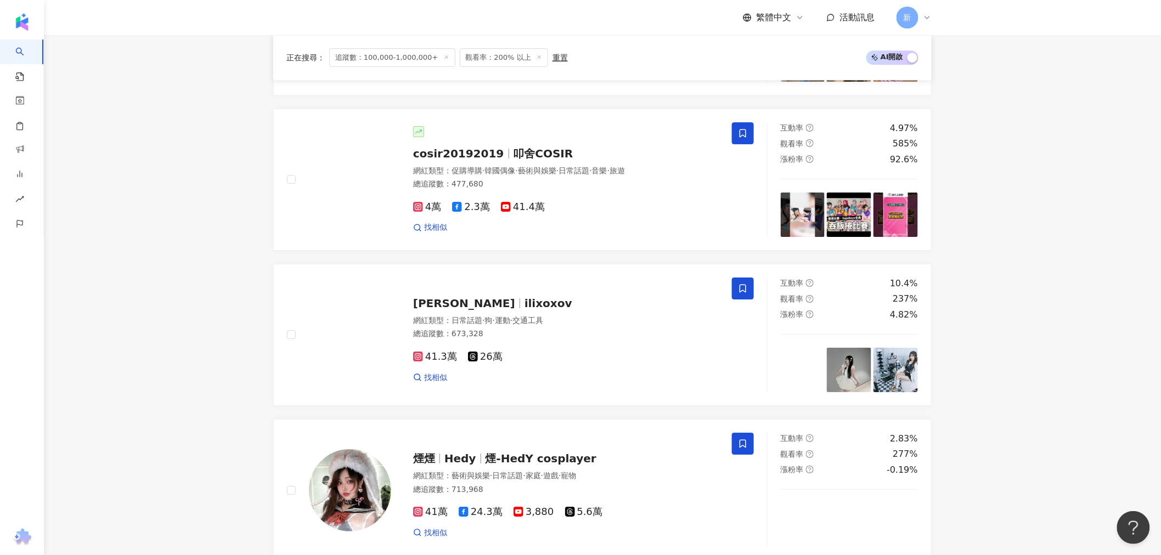
scroll to position [1619, 0]
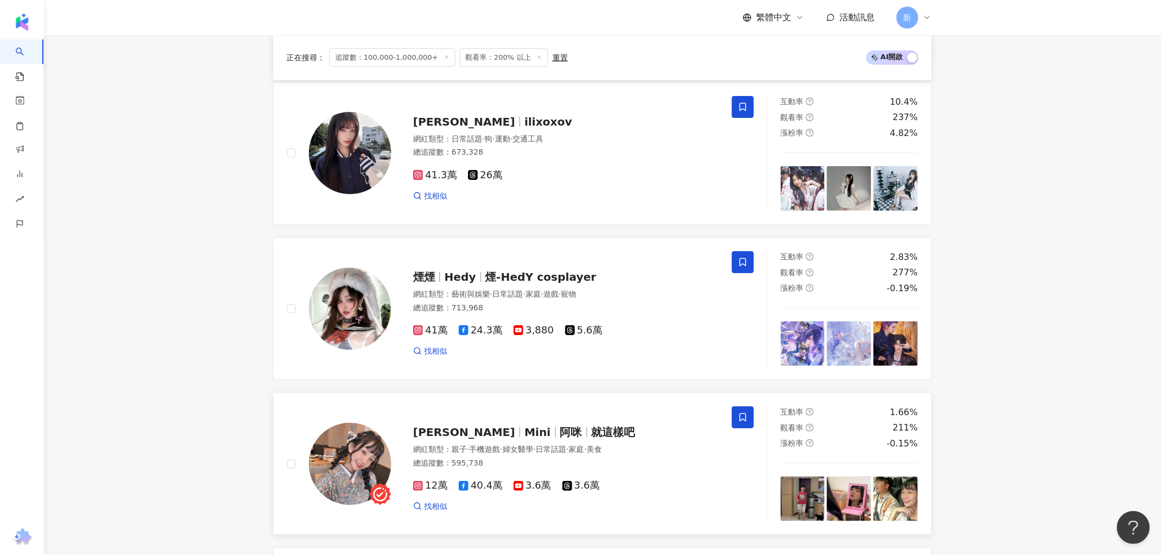
click at [343, 469] on img at bounding box center [350, 464] width 82 height 82
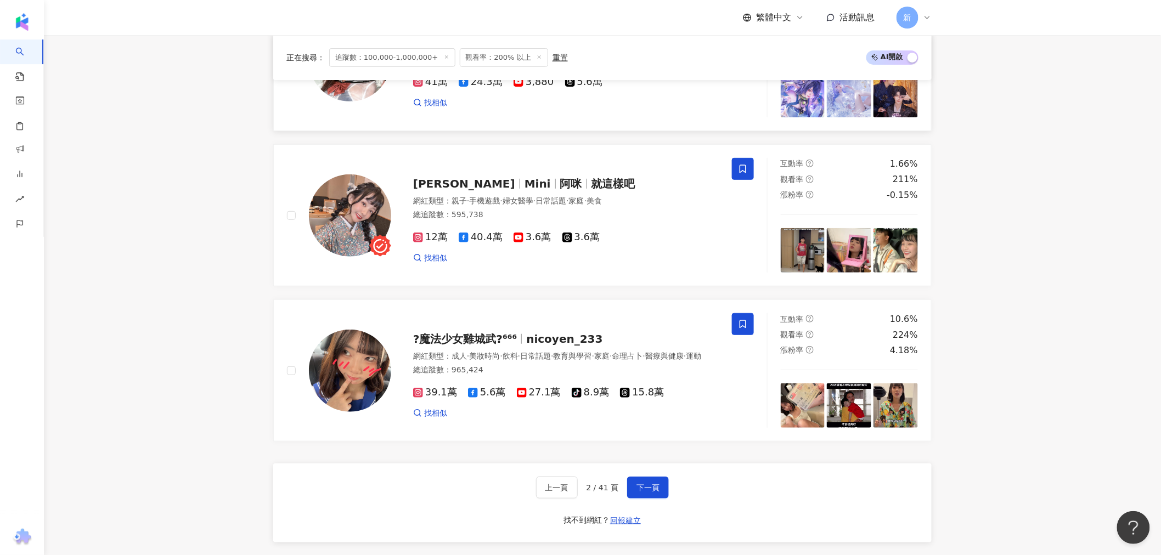
scroll to position [1924, 0]
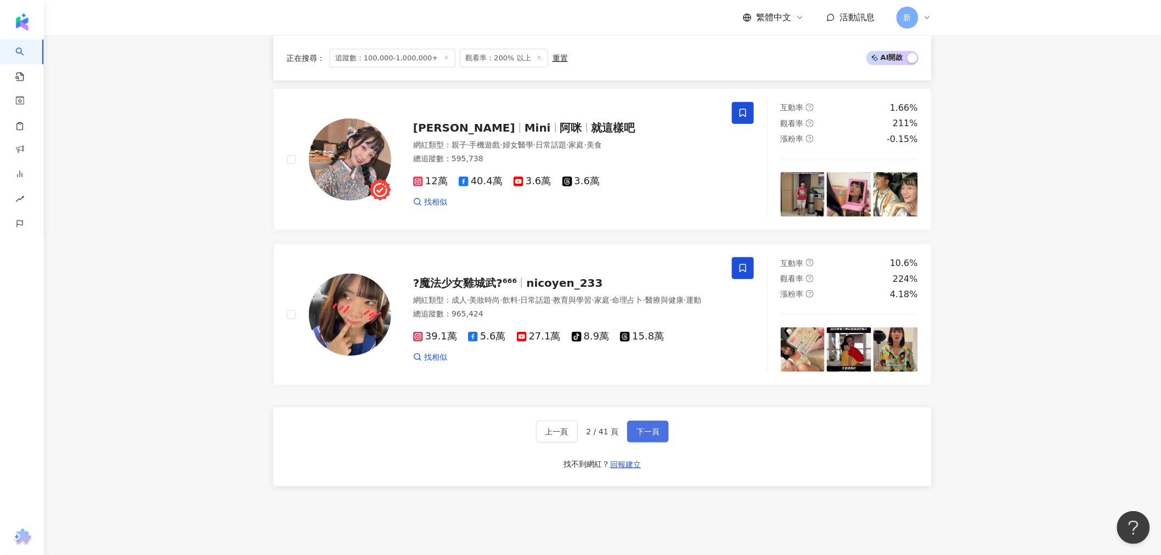
click at [638, 436] on span "下一頁" at bounding box center [647, 431] width 23 height 9
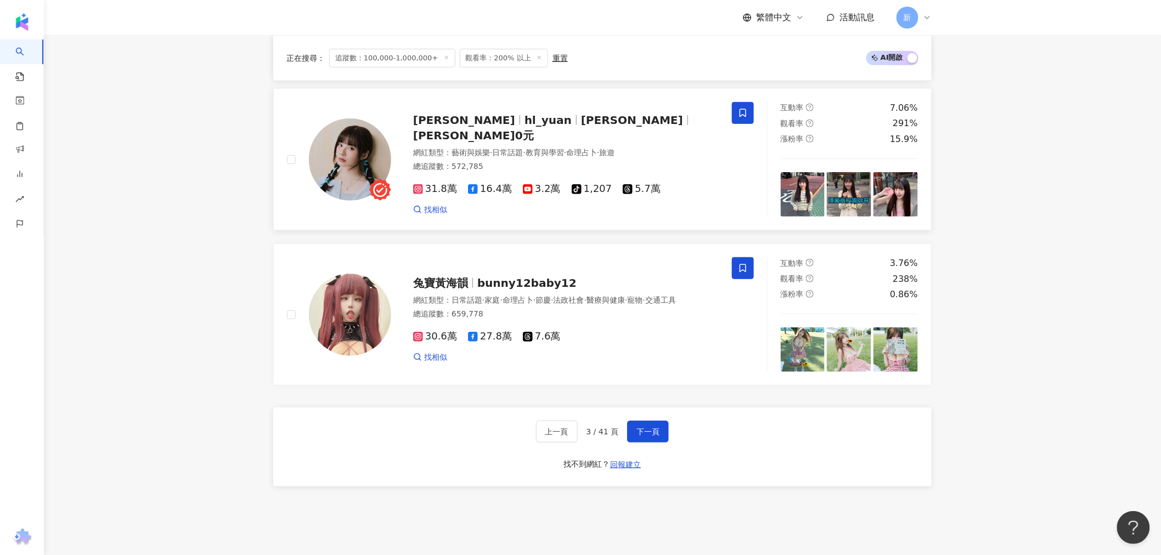
click at [338, 166] on img at bounding box center [350, 160] width 82 height 82
click at [646, 435] on button "下一頁" at bounding box center [648, 432] width 42 height 22
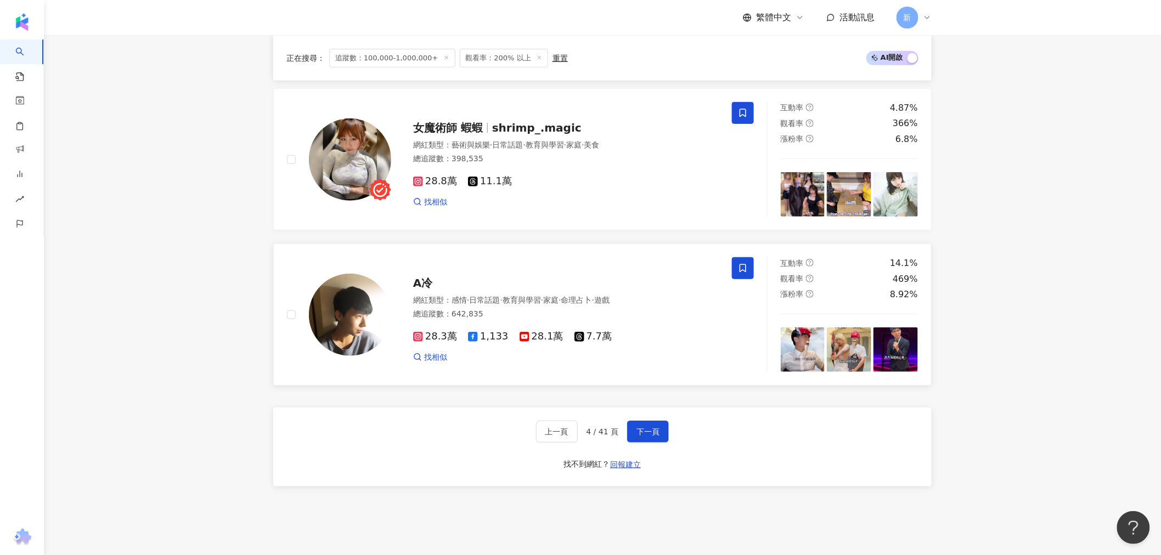
click at [386, 333] on img at bounding box center [350, 315] width 82 height 82
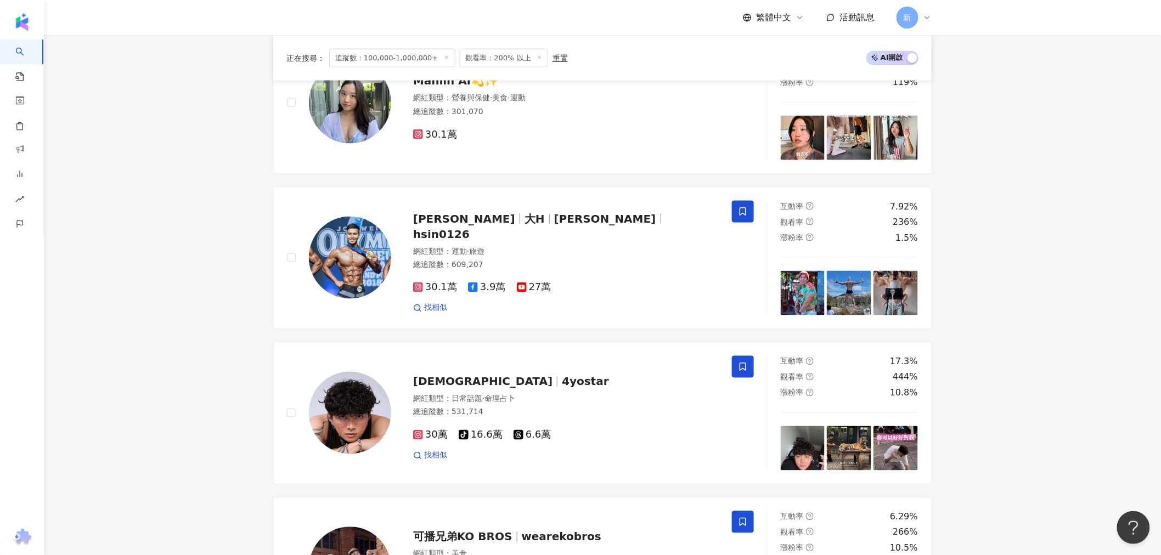
scroll to position [399, 0]
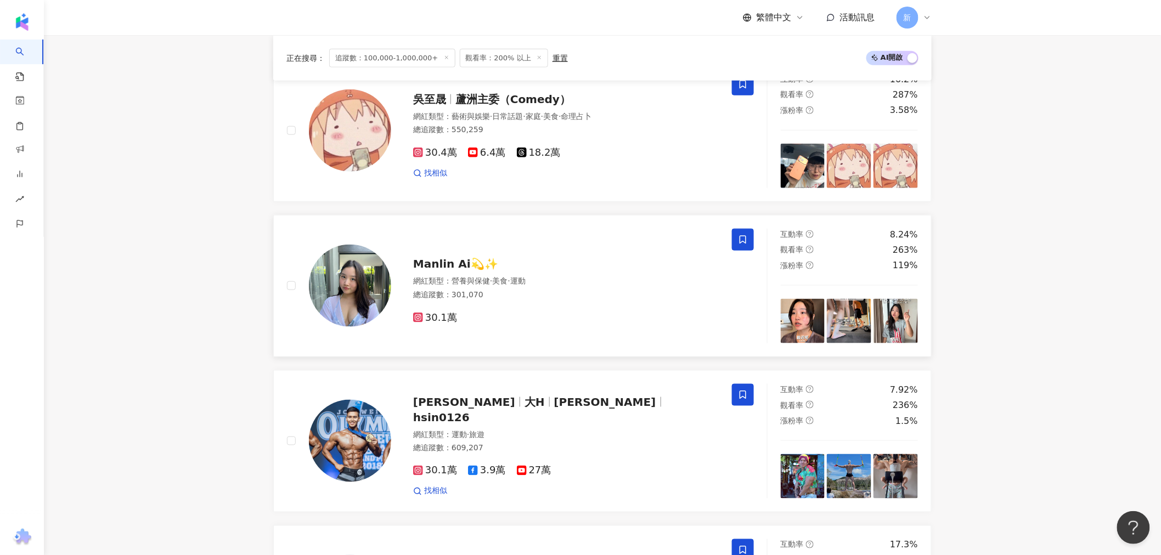
click at [358, 310] on img at bounding box center [350, 286] width 82 height 82
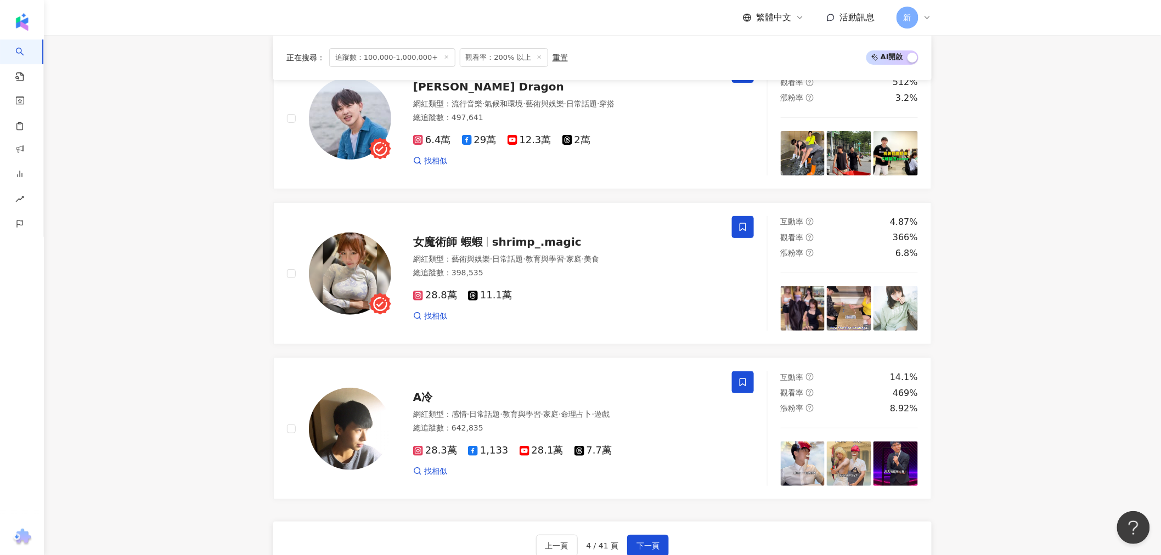
scroll to position [1924, 0]
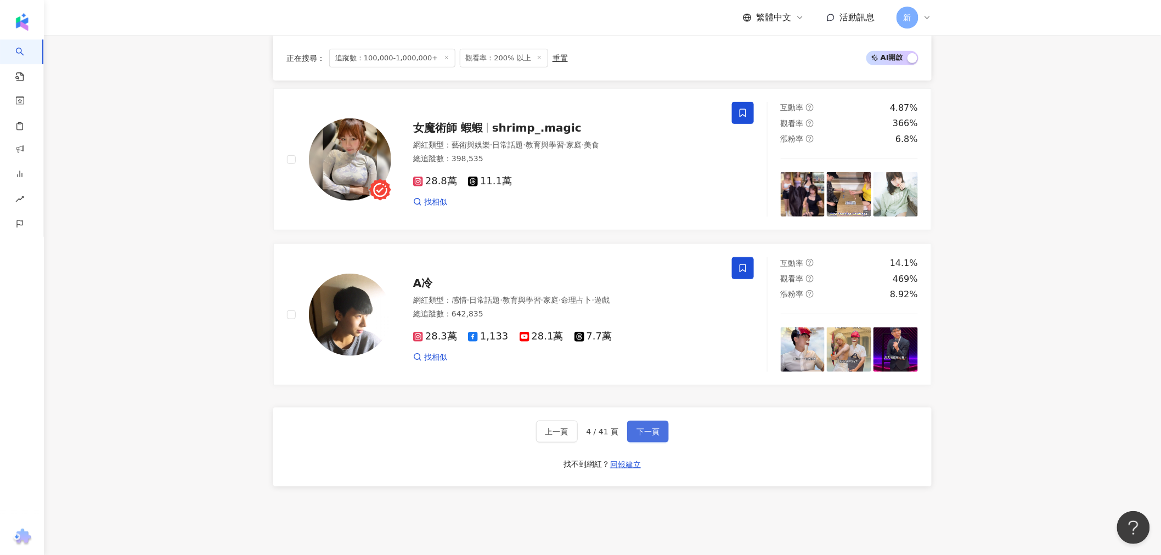
click at [640, 443] on button "下一頁" at bounding box center [648, 432] width 42 height 22
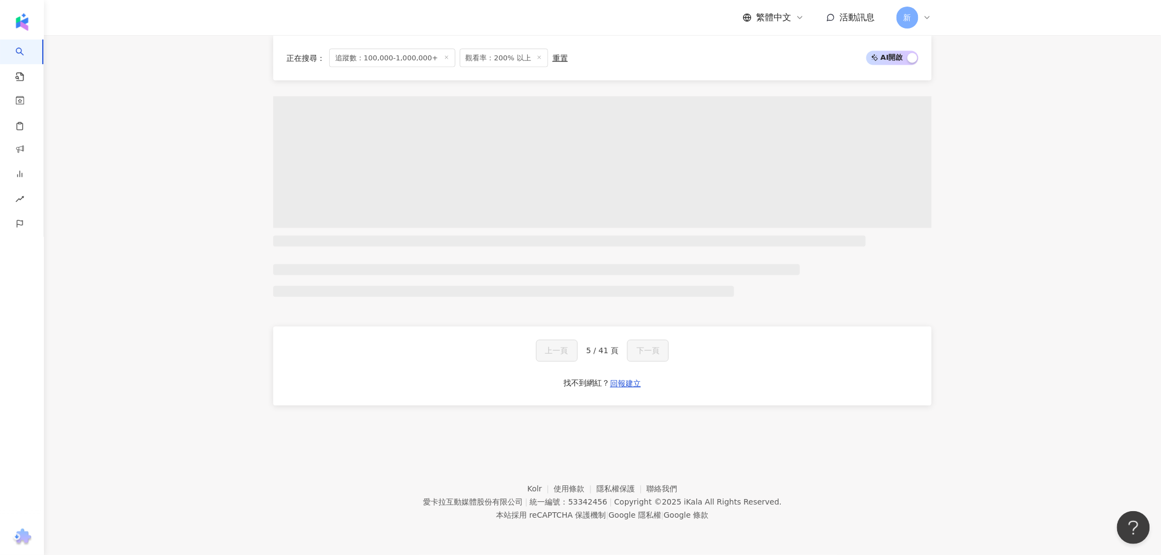
scroll to position [723, 0]
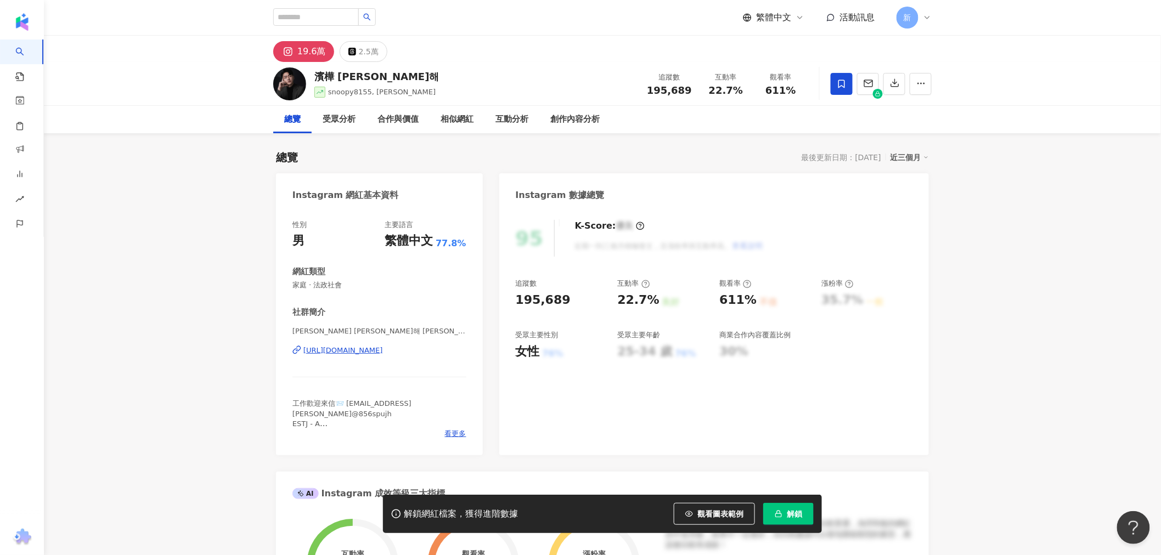
click at [383, 347] on div "https://www.instagram.com/snoopy8155/" at bounding box center [343, 351] width 80 height 10
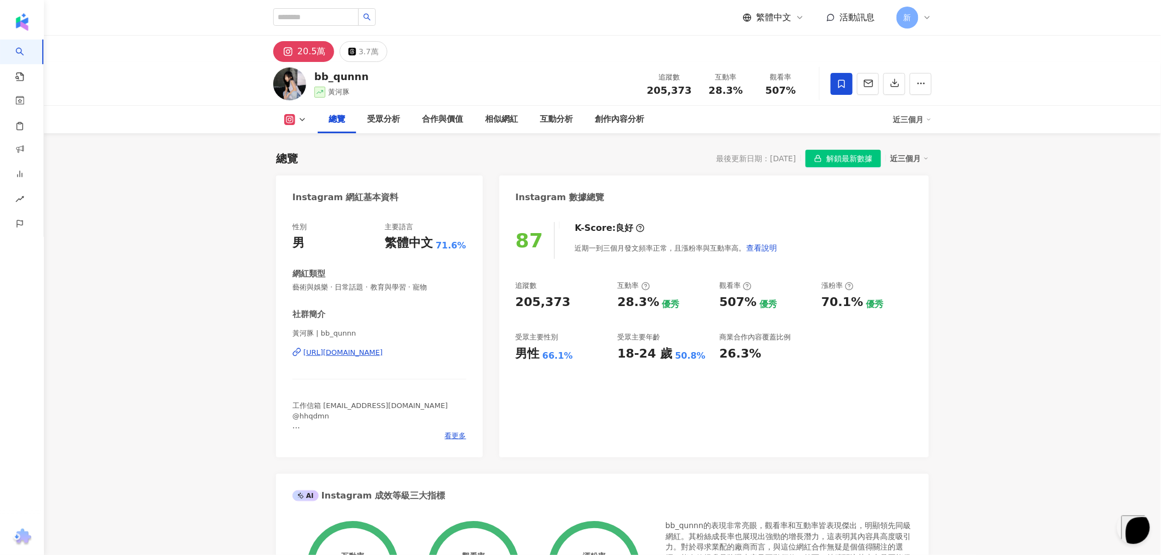
scroll to position [305, 0]
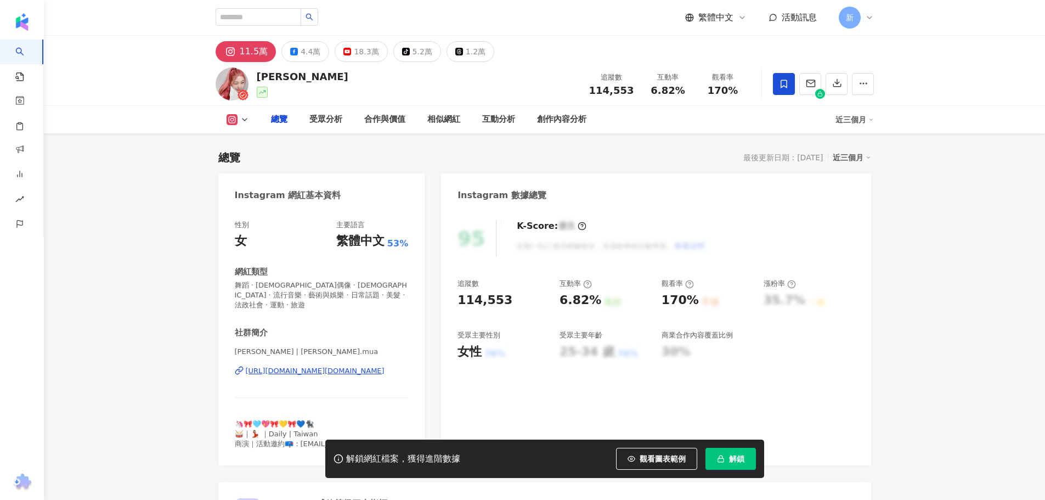
click at [397, 368] on div "李侑真 | yuchen.mua https://www.instagram.com/yuchen.mua/" at bounding box center [322, 379] width 174 height 64
click at [385, 366] on div "https://www.instagram.com/yuchen.mua/" at bounding box center [315, 371] width 139 height 10
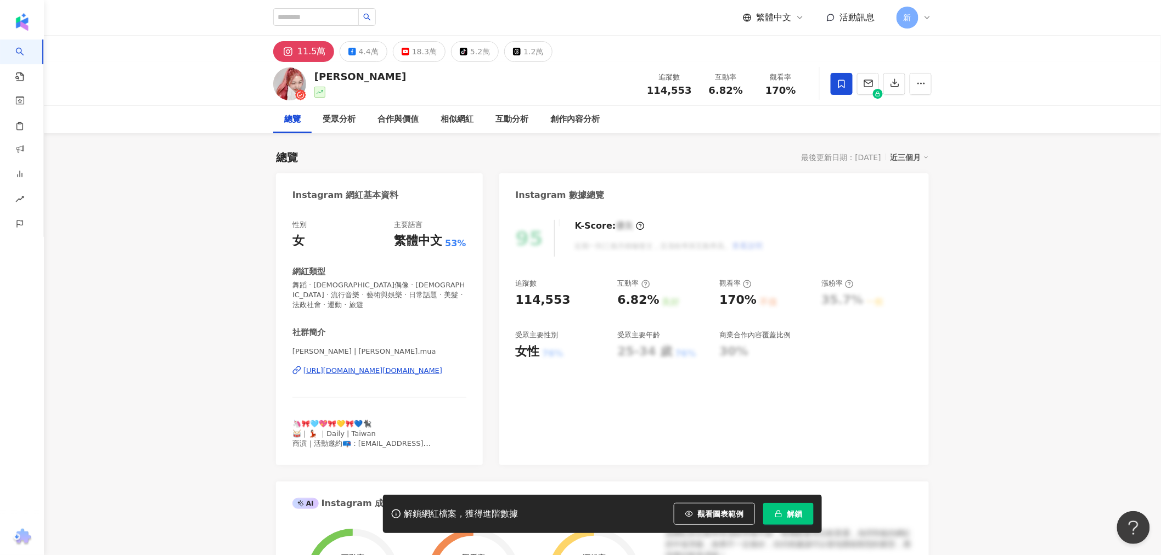
click at [397, 366] on div "https://www.instagram.com/yuchen.mua/" at bounding box center [372, 371] width 139 height 10
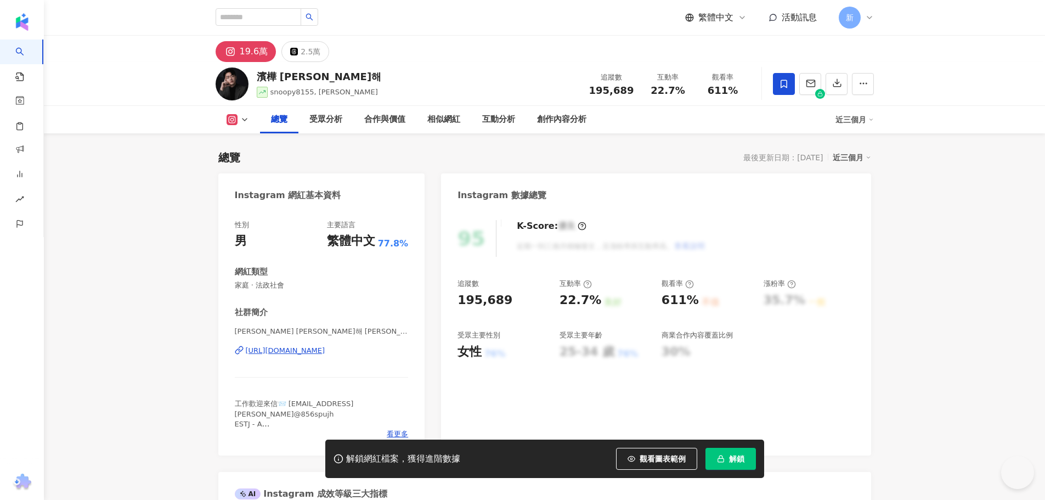
click at [325, 351] on div "https://www.instagram.com/snoopy8155/" at bounding box center [286, 351] width 80 height 10
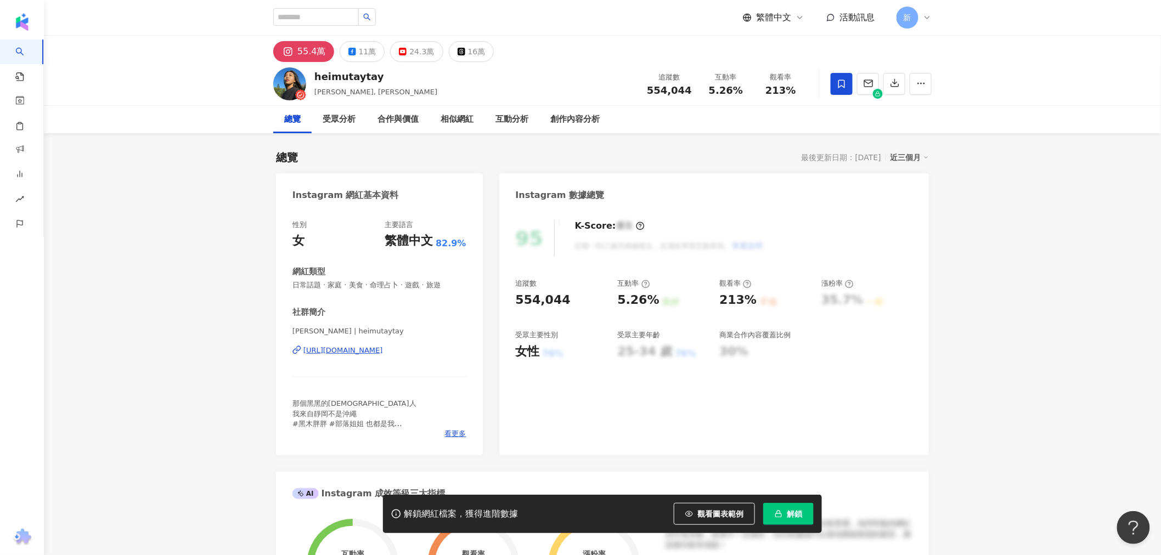
click at [383, 352] on div "https://www.instagram.com/heimutaytay/" at bounding box center [343, 351] width 80 height 10
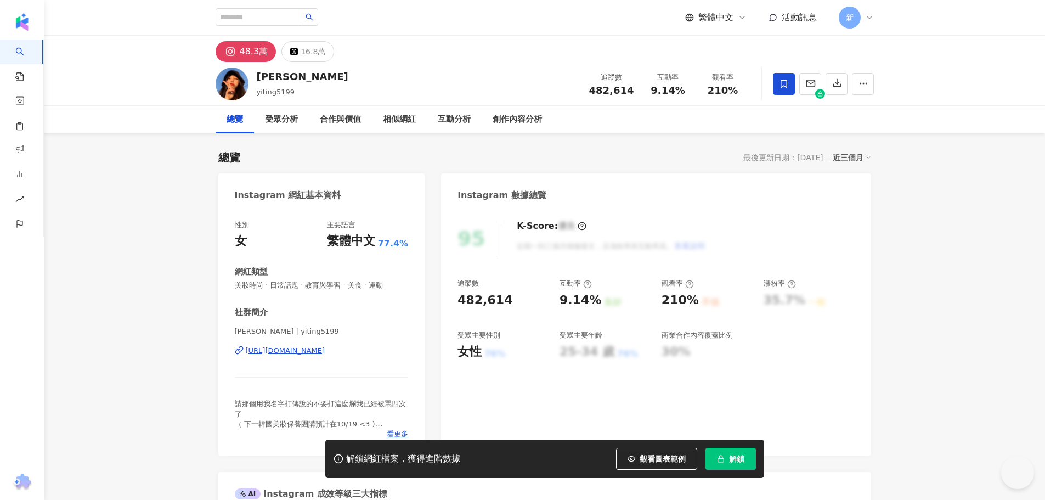
click at [745, 463] on span "解鎖" at bounding box center [736, 458] width 15 height 9
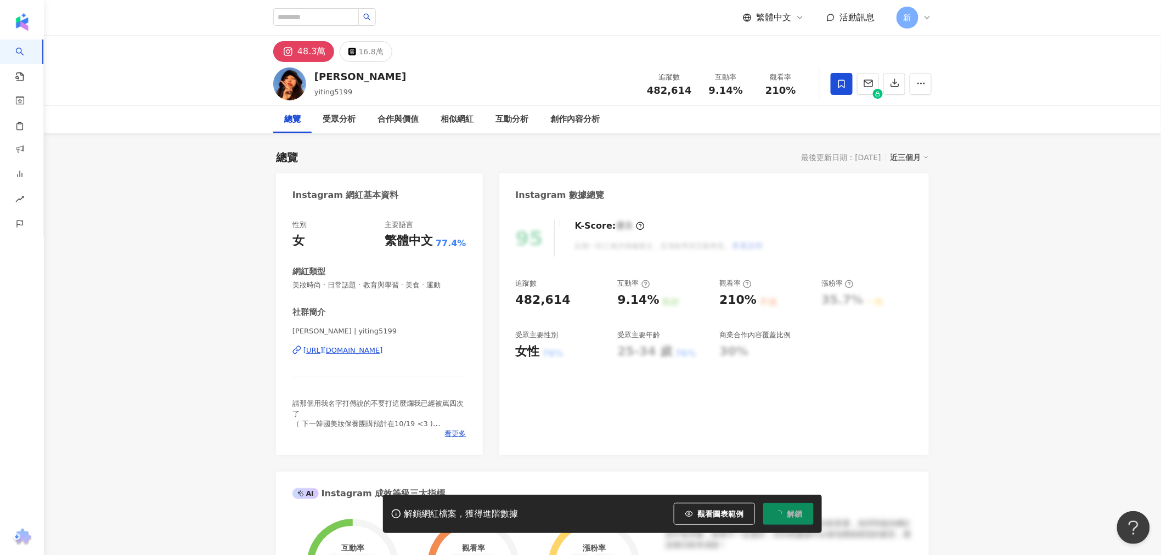
click at [379, 357] on div "翊 婷 | yiting5199 https://www.instagram.com/yiting5199/" at bounding box center [379, 358] width 174 height 64
click at [383, 352] on div "https://www.instagram.com/yiting5199/" at bounding box center [343, 351] width 80 height 10
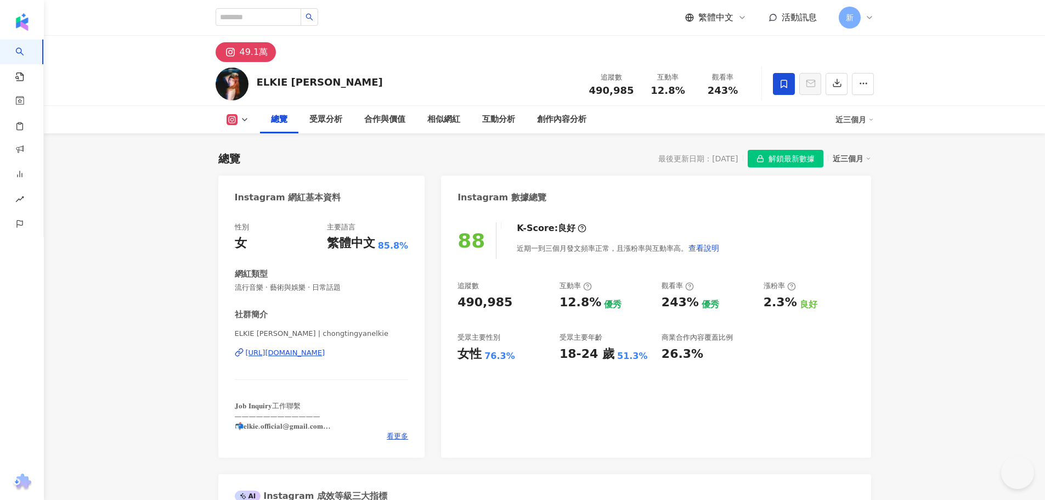
click at [815, 161] on span "解鎖最新數據" at bounding box center [792, 159] width 46 height 18
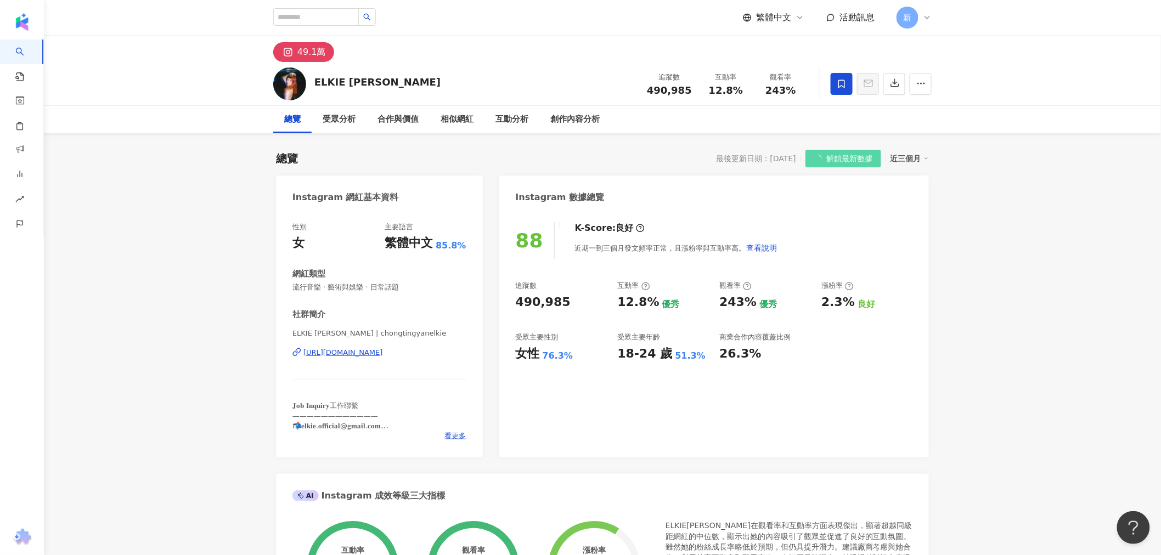
click at [359, 352] on div "https://www.instagram.com/chongtingyanelkie/" at bounding box center [343, 353] width 80 height 10
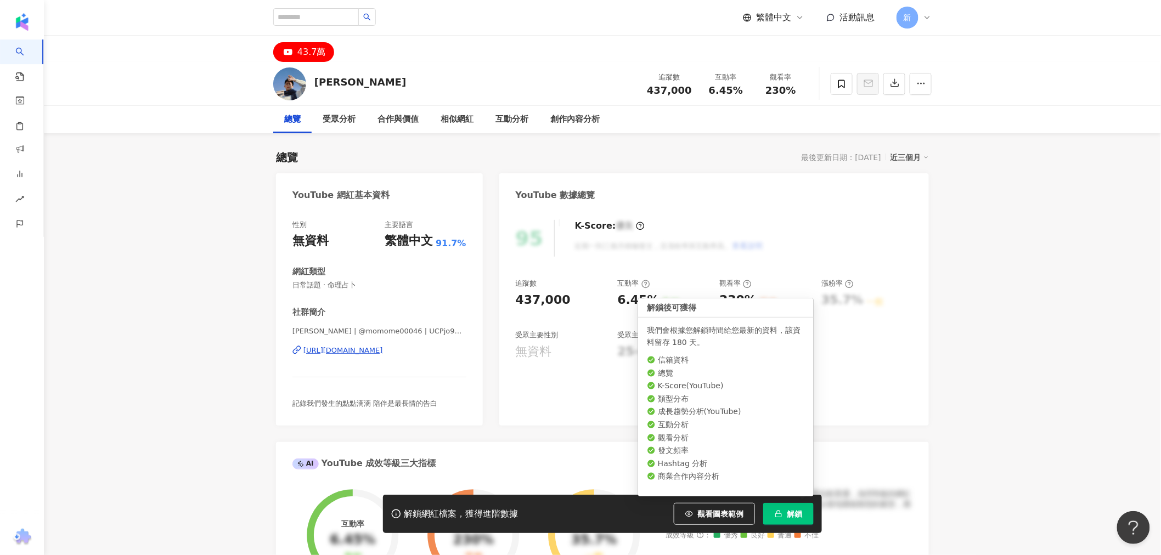
click at [794, 499] on span "解鎖" at bounding box center [794, 514] width 15 height 9
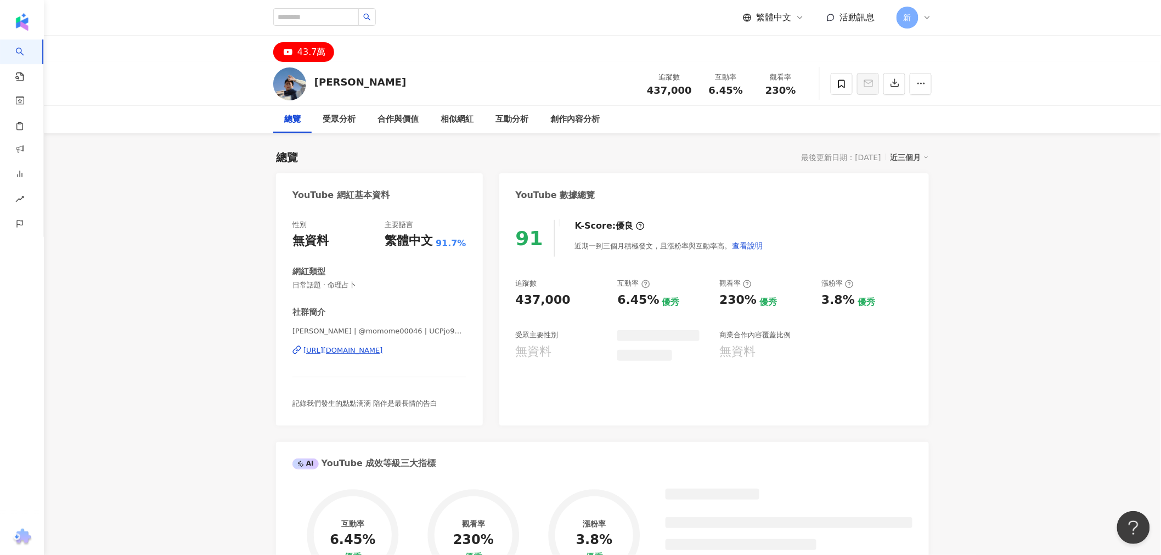
click at [383, 350] on div "https://www.youtube.com/channel/UCPjo9aC0k6TpNkH7YAHIb_w" at bounding box center [343, 351] width 80 height 10
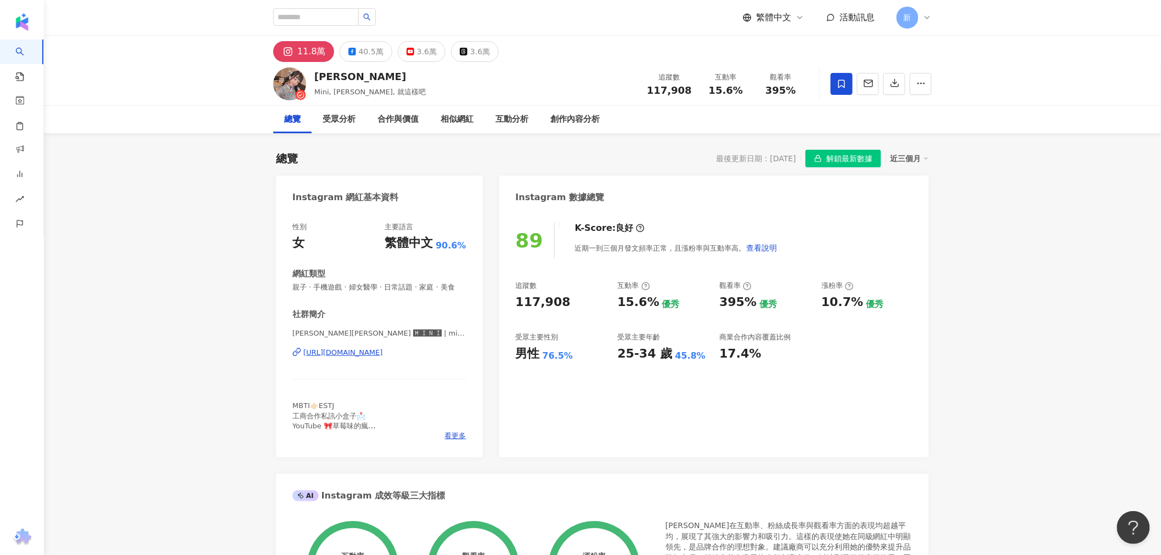
click at [361, 358] on div "https://www.instagram.com/mini780622/" at bounding box center [343, 353] width 80 height 10
click at [857, 158] on span "解鎖最新數據" at bounding box center [849, 159] width 46 height 18
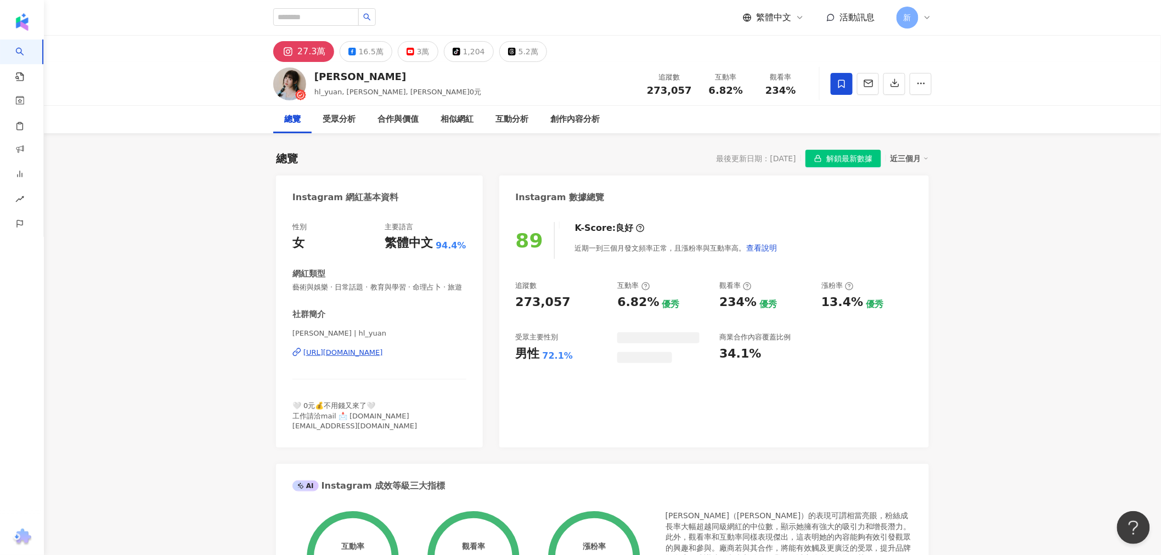
click at [854, 157] on span "解鎖最新數據" at bounding box center [849, 159] width 46 height 18
drag, startPoint x: 317, startPoint y: 76, endPoint x: 347, endPoint y: 75, distance: 30.2
click at [347, 75] on div "黃琳媛 Aileen" at bounding box center [397, 77] width 167 height 14
copy div "黃琳媛"
click at [350, 355] on div "https://www.instagram.com/hl_yuan/" at bounding box center [343, 353] width 80 height 10
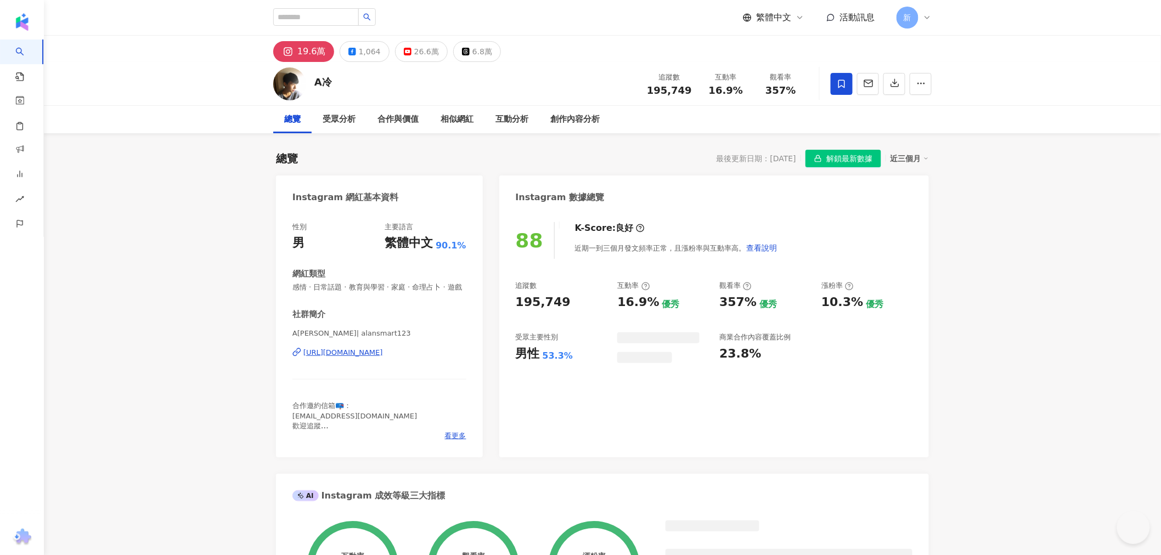
click at [850, 157] on span "解鎖最新數據" at bounding box center [849, 159] width 46 height 18
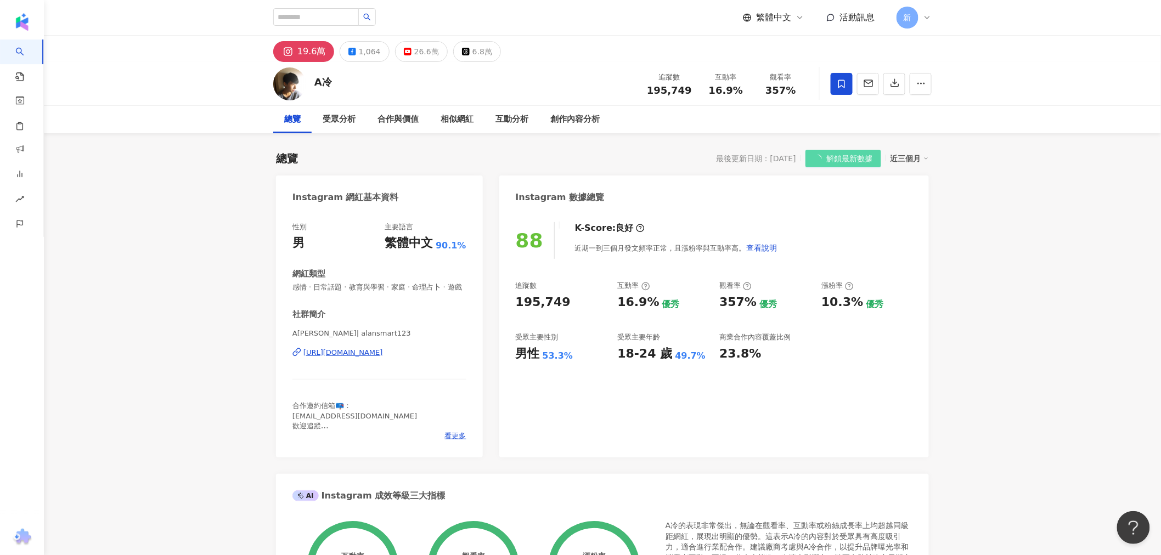
click at [331, 358] on div "https://www.instagram.com/alansmart123/" at bounding box center [343, 353] width 80 height 10
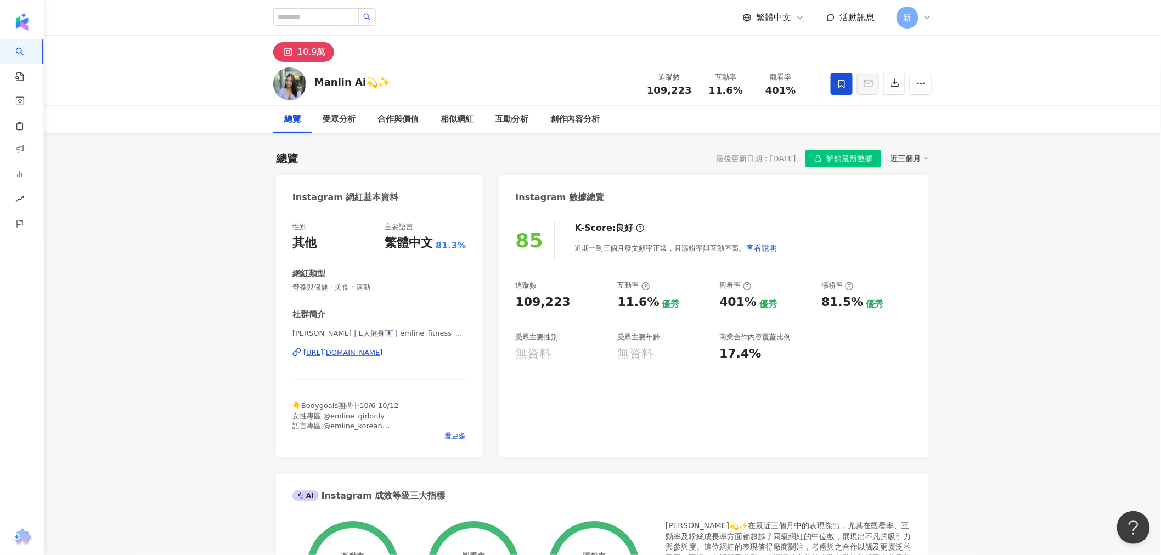
click at [383, 352] on div "[URL][DOMAIN_NAME]" at bounding box center [343, 353] width 80 height 10
